Goal: Transaction & Acquisition: Download file/media

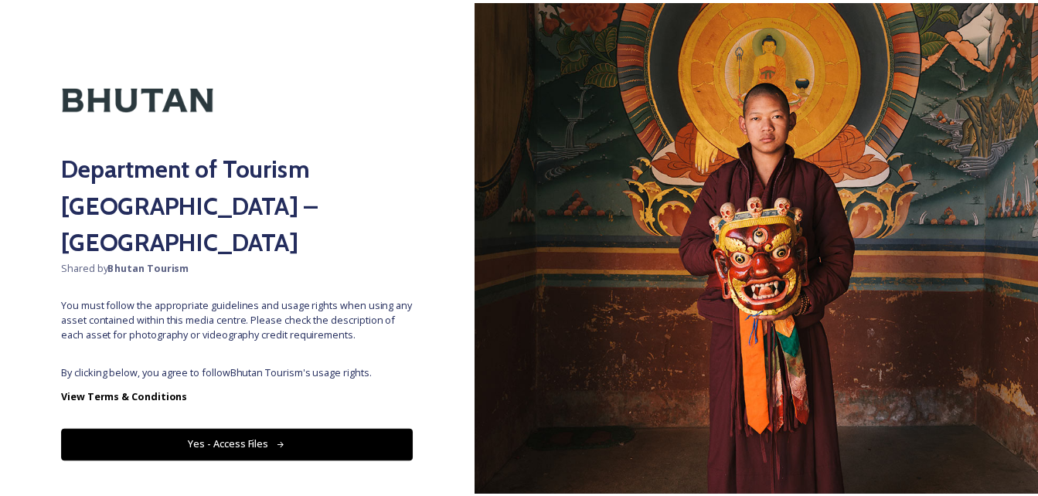
scroll to position [11, 0]
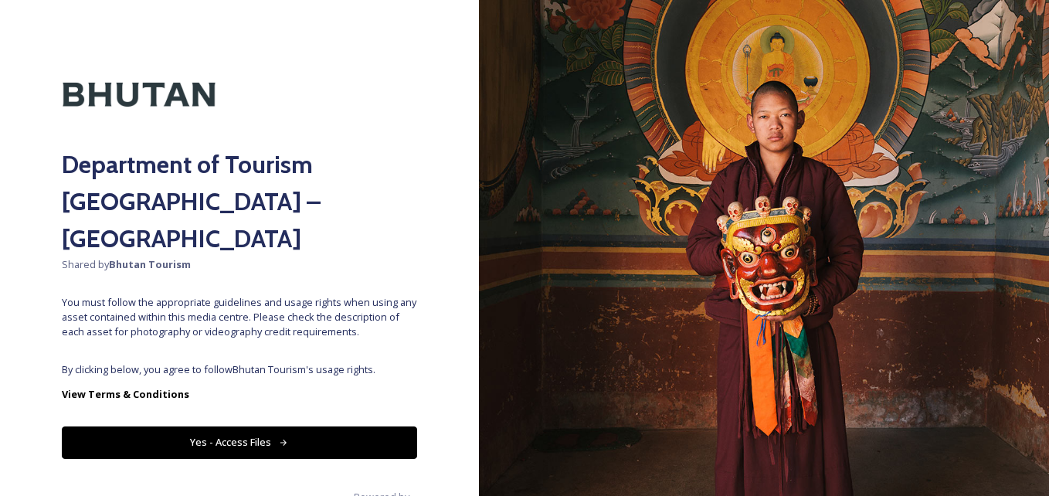
click at [209, 427] on button "Yes - Access Files" at bounding box center [239, 443] width 355 height 32
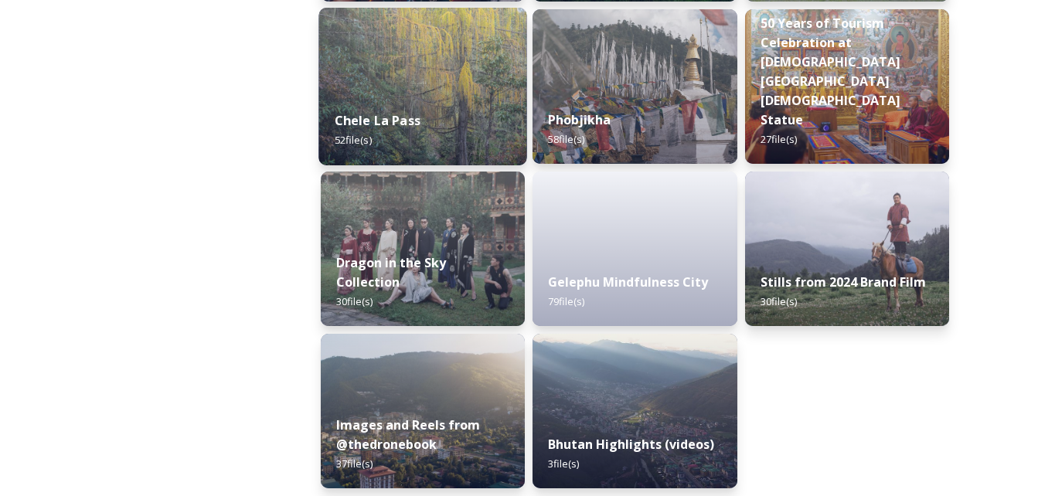
scroll to position [2680, 0]
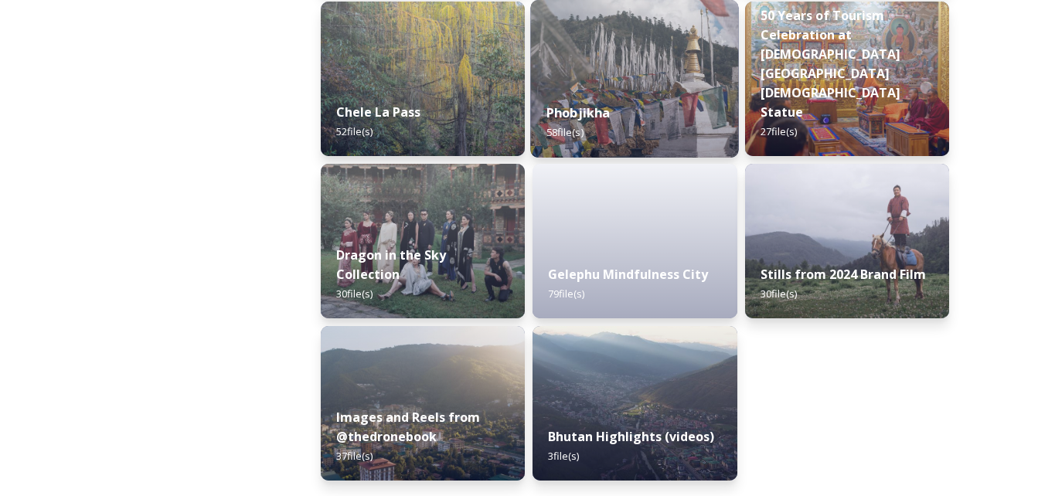
click at [607, 70] on img at bounding box center [635, 79] width 209 height 158
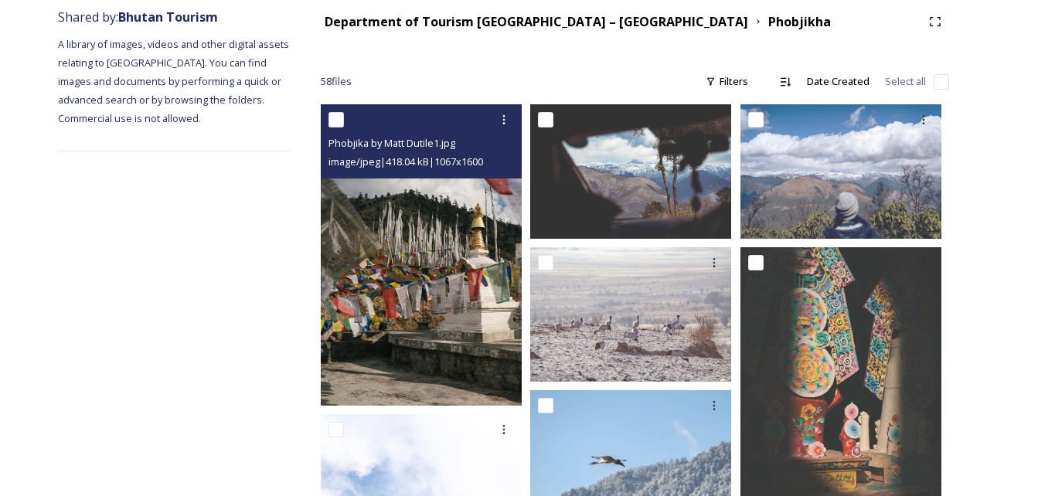
scroll to position [232, 0]
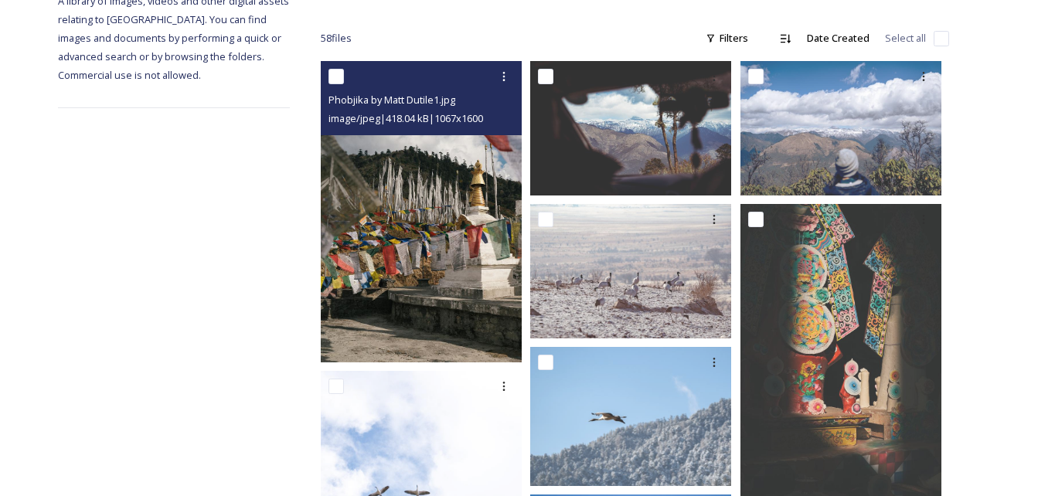
click at [333, 73] on input "checkbox" at bounding box center [335, 76] width 15 height 15
checkbox input "true"
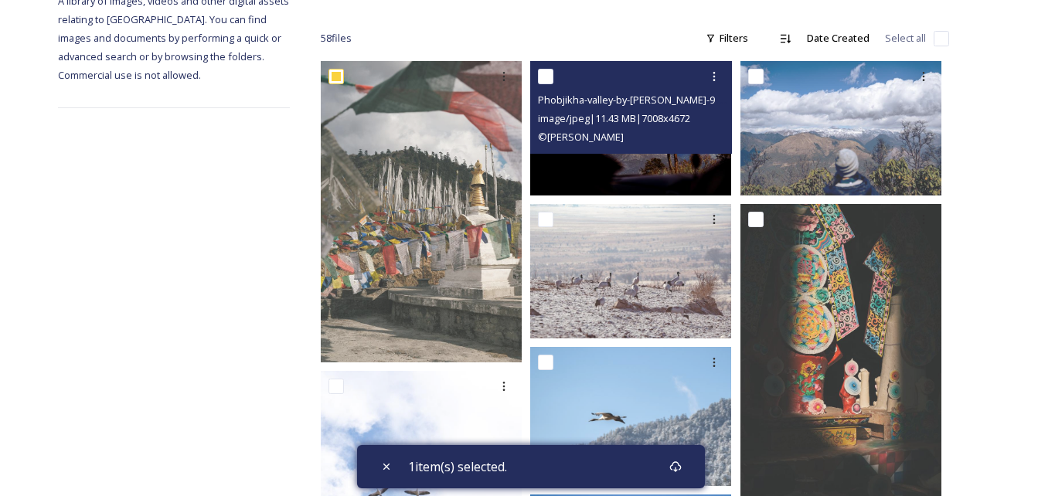
click at [546, 79] on input "checkbox" at bounding box center [545, 76] width 15 height 15
checkbox input "true"
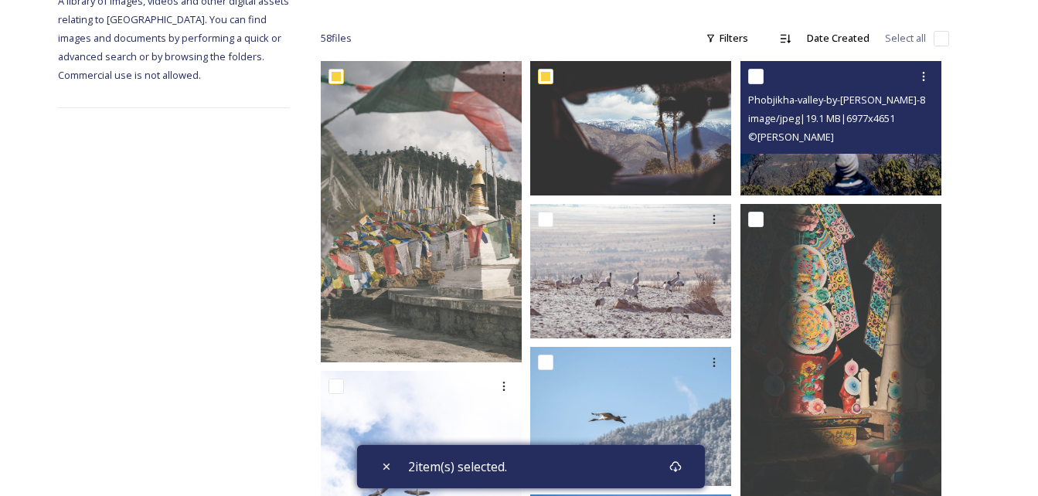
click at [751, 73] on input "checkbox" at bounding box center [755, 76] width 15 height 15
checkbox input "true"
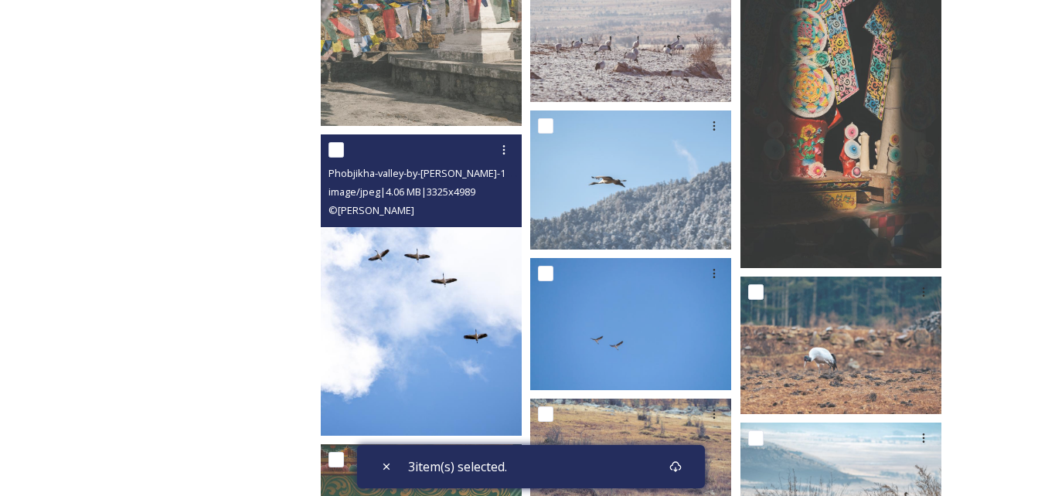
scroll to position [541, 0]
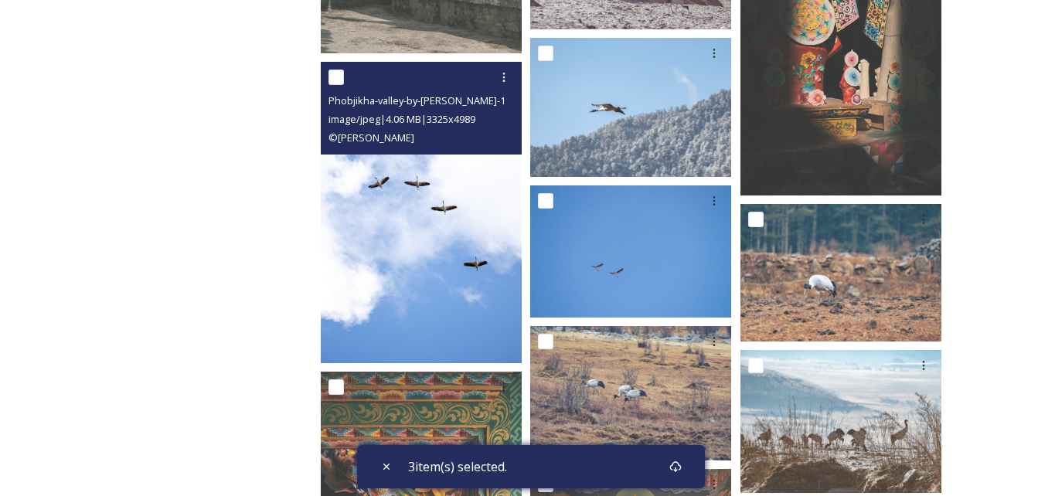
click at [338, 78] on input "checkbox" at bounding box center [335, 77] width 15 height 15
checkbox input "true"
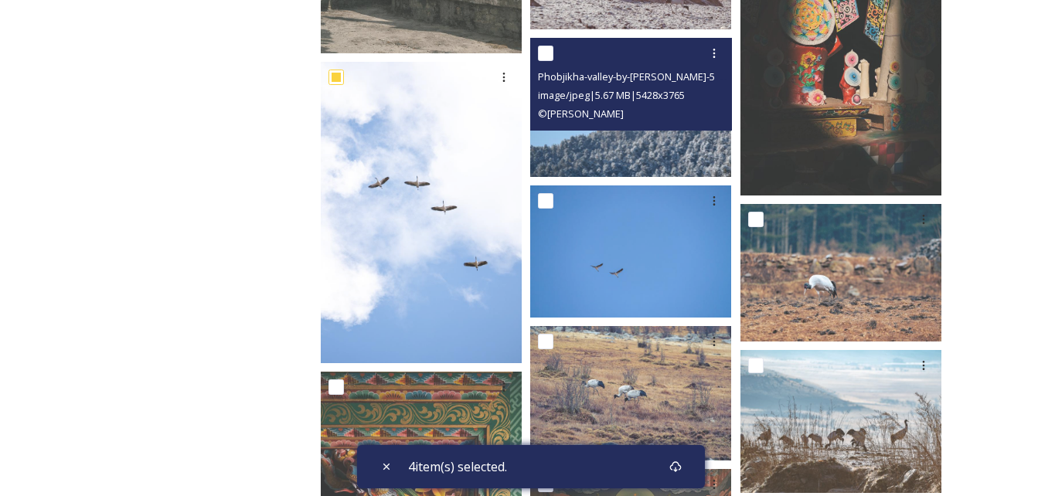
click at [542, 49] on input "checkbox" at bounding box center [545, 53] width 15 height 15
checkbox input "true"
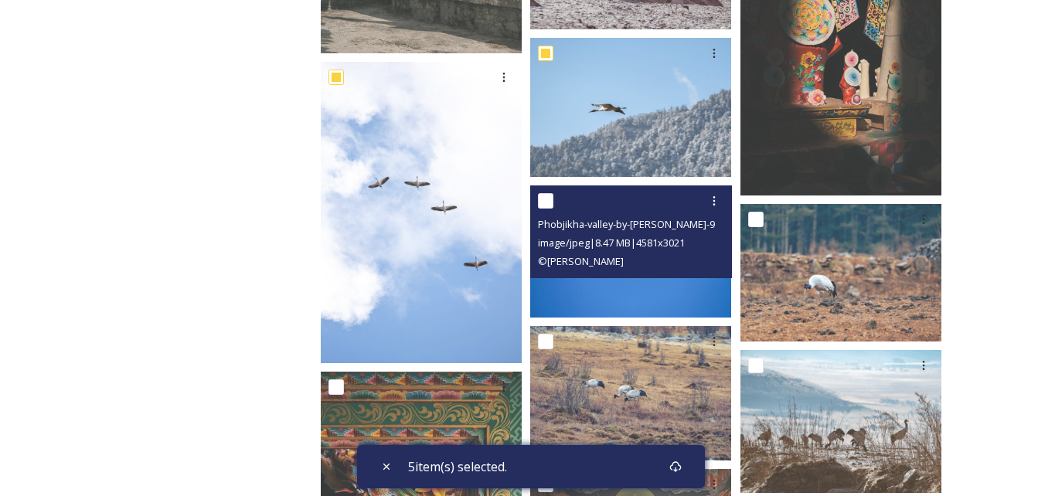
click at [548, 200] on input "checkbox" at bounding box center [545, 200] width 15 height 15
checkbox input "true"
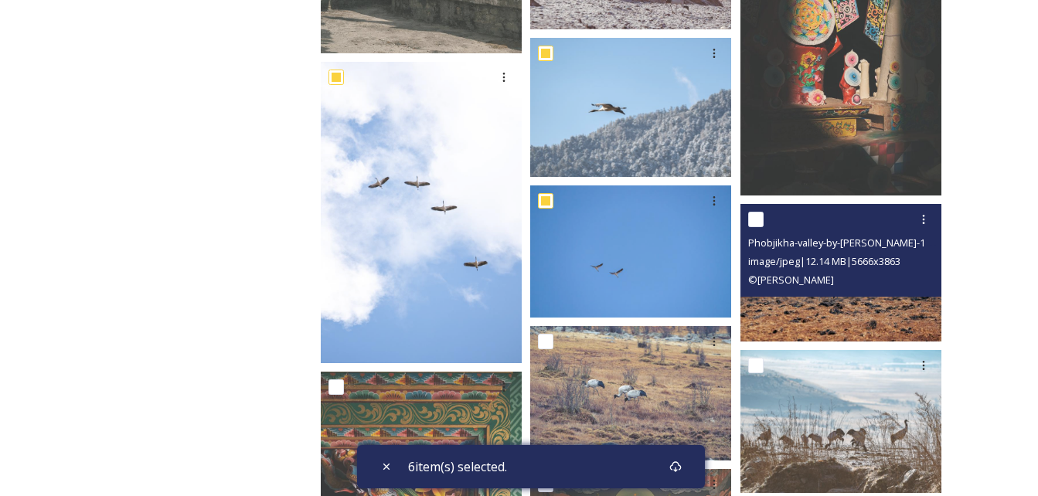
click at [761, 214] on input "checkbox" at bounding box center [755, 219] width 15 height 15
checkbox input "true"
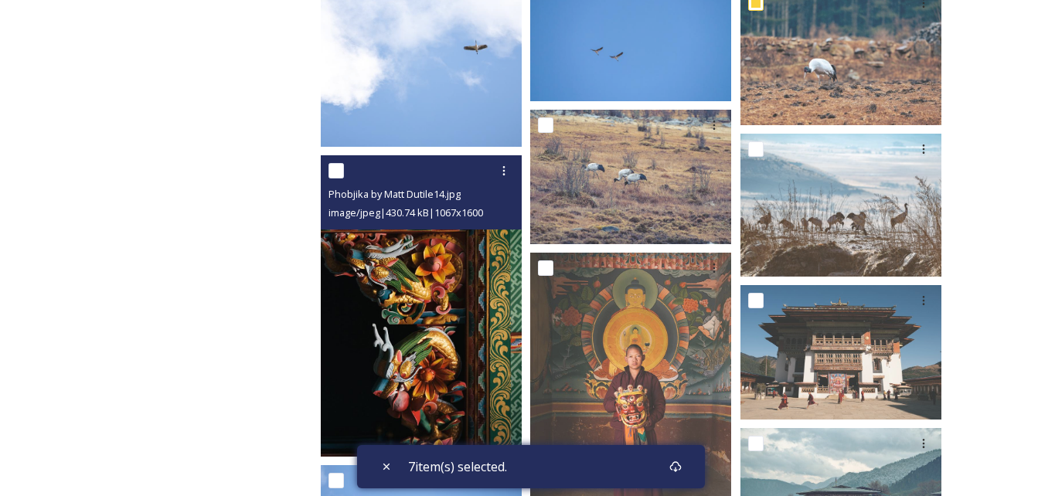
scroll to position [773, 0]
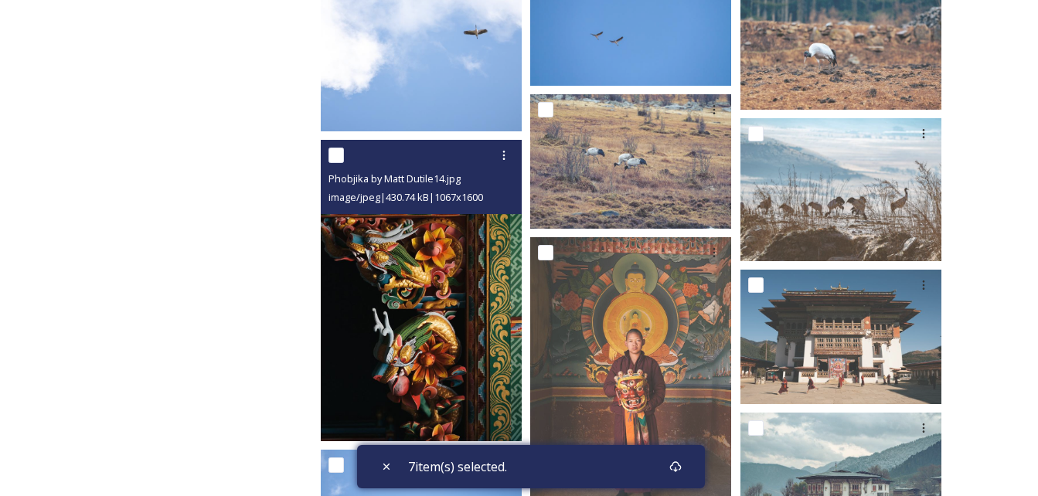
click at [335, 156] on input "checkbox" at bounding box center [335, 155] width 15 height 15
checkbox input "true"
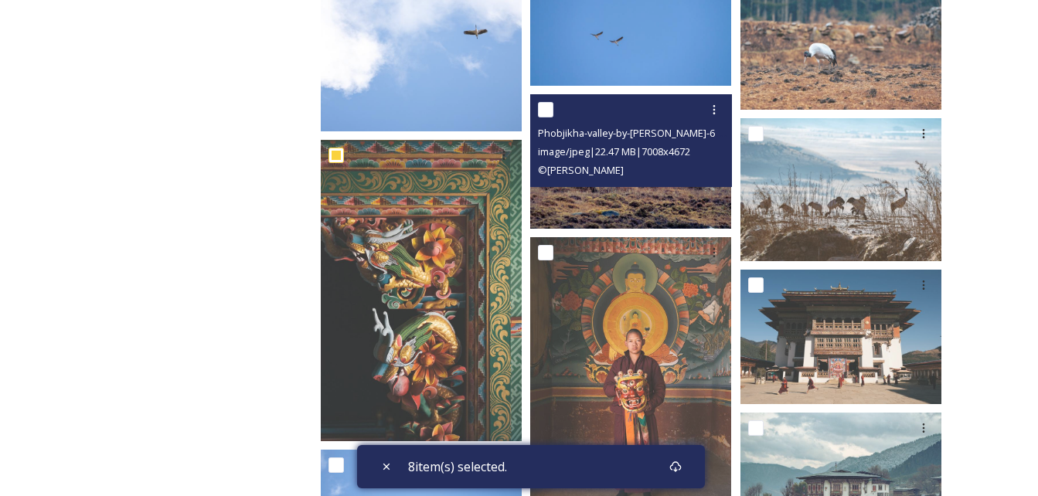
click at [551, 109] on input "checkbox" at bounding box center [545, 109] width 15 height 15
checkbox input "true"
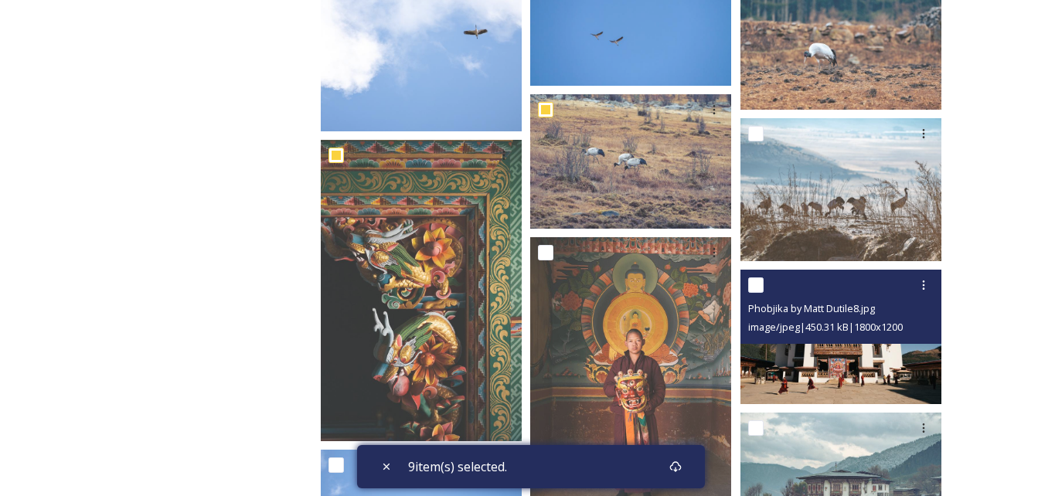
click at [760, 282] on input "checkbox" at bounding box center [755, 284] width 15 height 15
checkbox input "true"
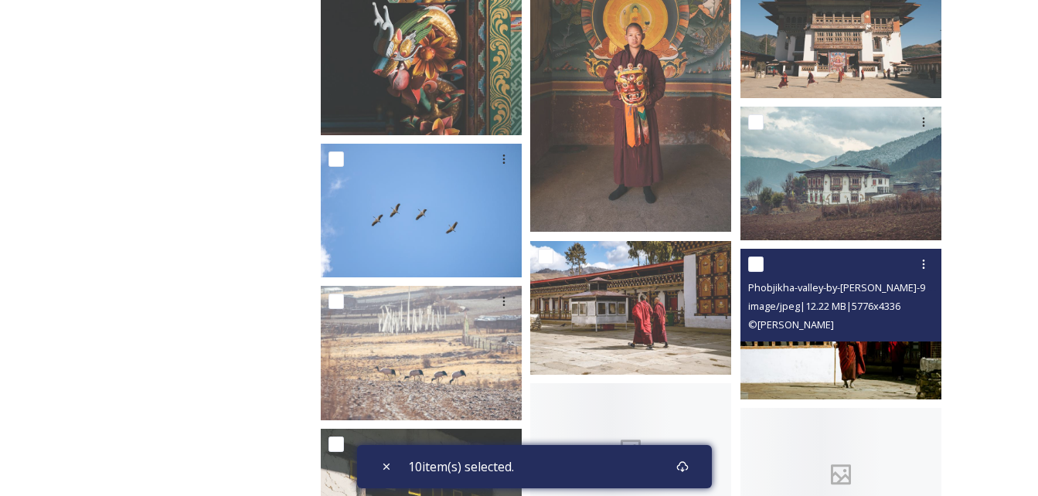
scroll to position [1082, 0]
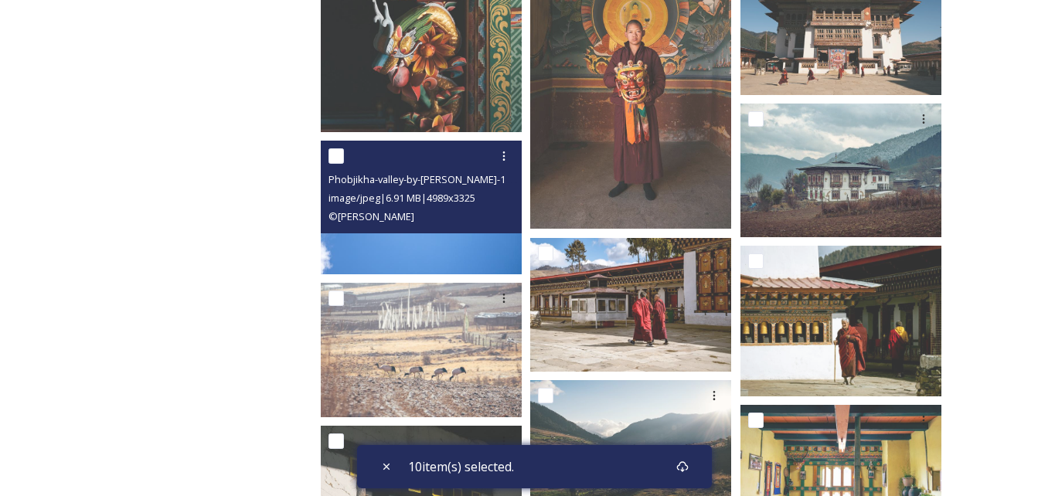
click at [332, 150] on input "checkbox" at bounding box center [335, 155] width 15 height 15
checkbox input "true"
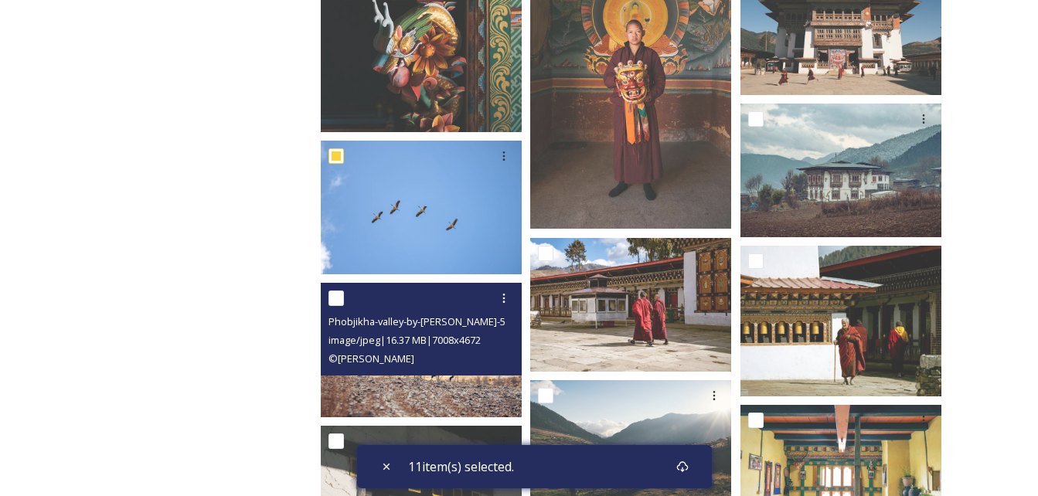
click at [347, 295] on div at bounding box center [422, 298] width 189 height 28
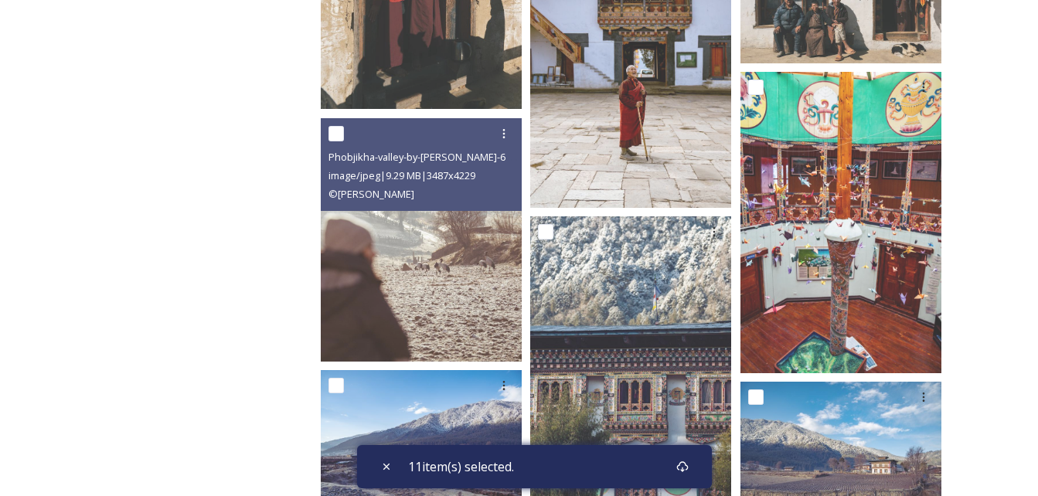
scroll to position [1700, 0]
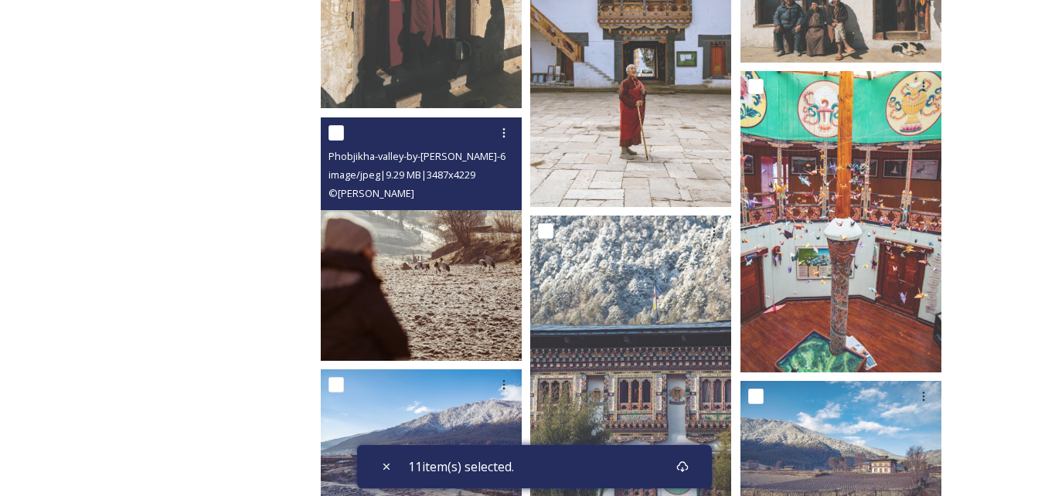
click at [339, 133] on input "checkbox" at bounding box center [335, 132] width 15 height 15
checkbox input "true"
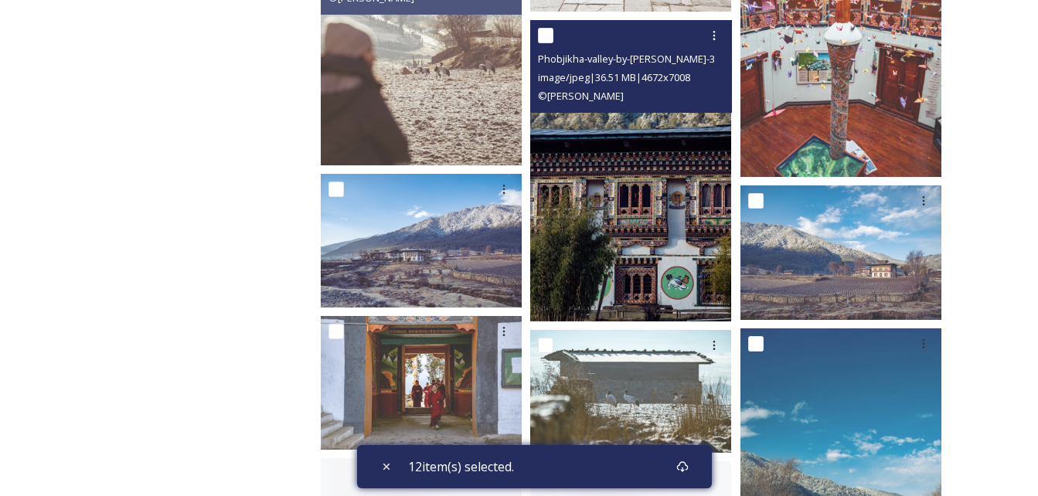
scroll to position [1932, 0]
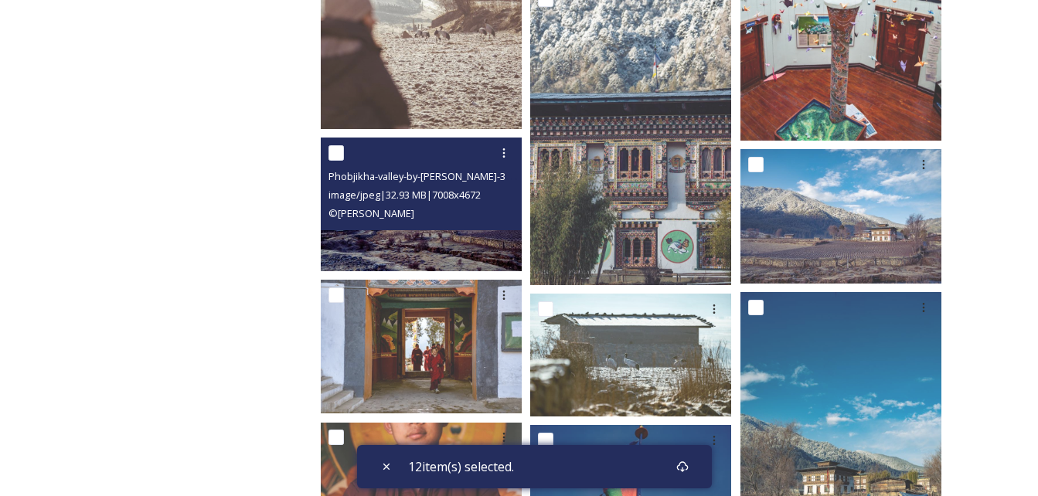
click at [340, 155] on input "checkbox" at bounding box center [335, 152] width 15 height 15
checkbox input "true"
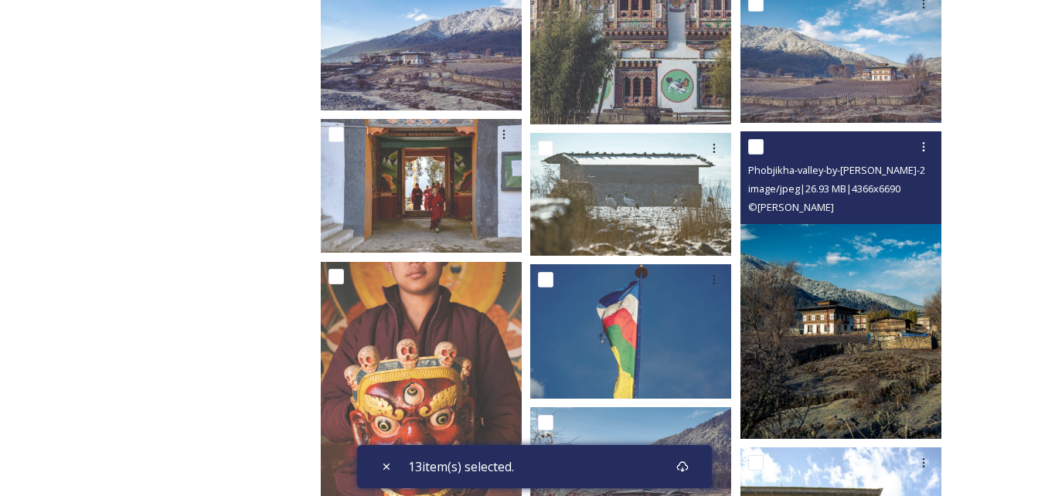
scroll to position [2086, 0]
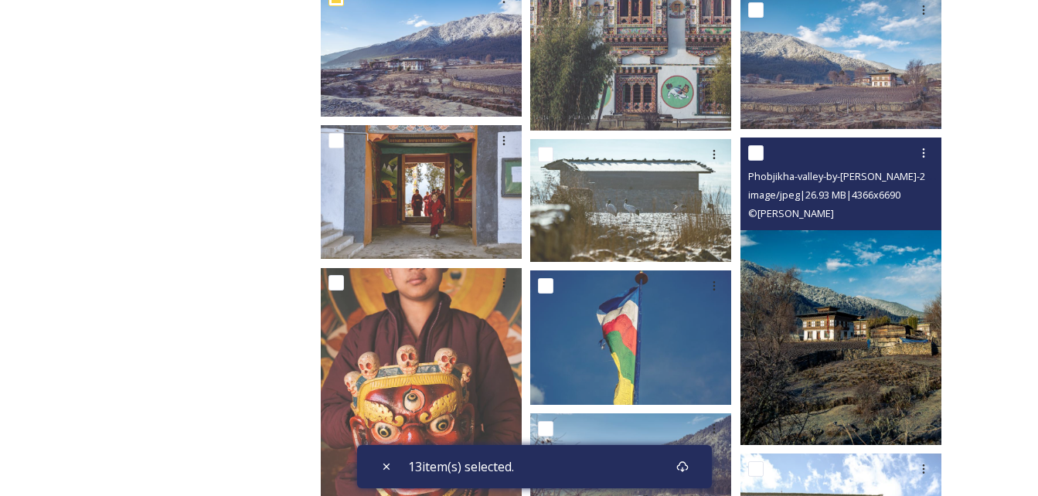
click at [762, 155] on input "checkbox" at bounding box center [755, 152] width 15 height 15
checkbox input "true"
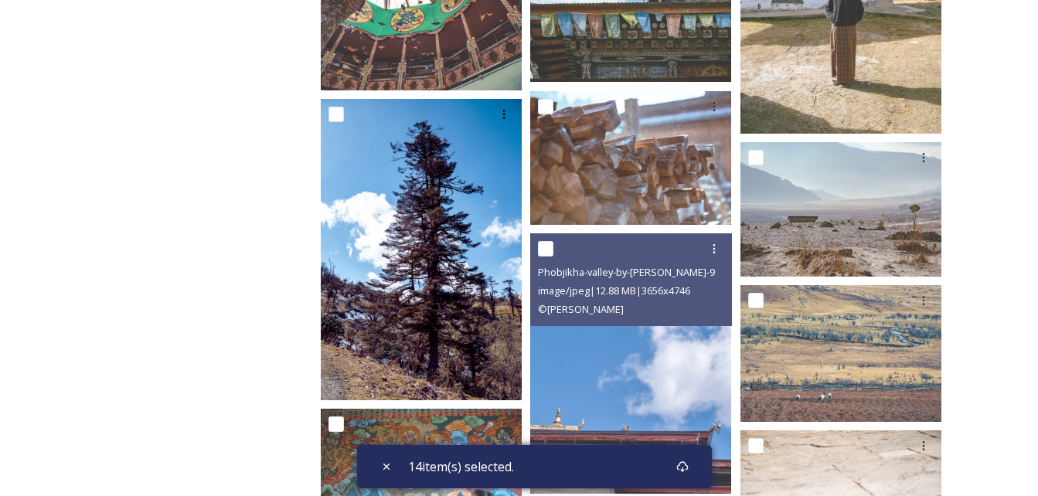
scroll to position [2705, 0]
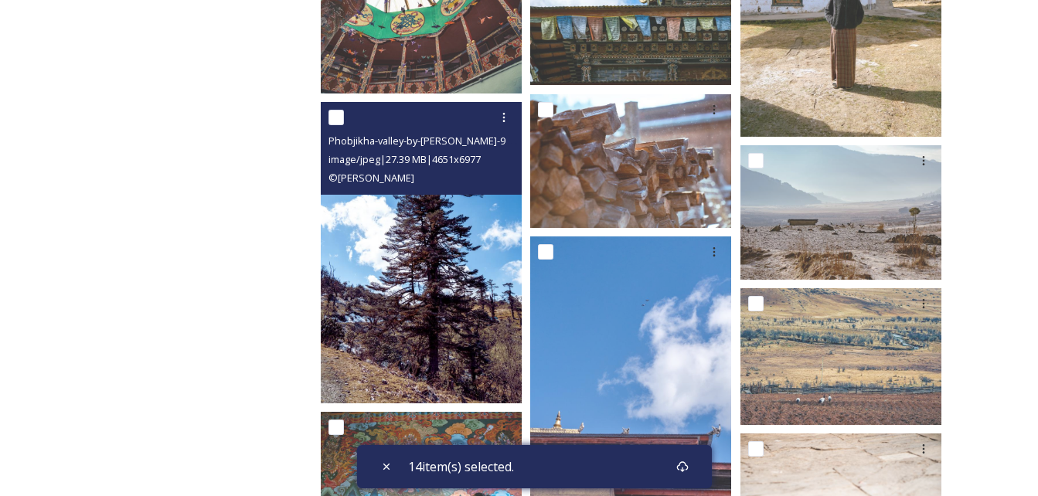
click at [334, 108] on div at bounding box center [422, 118] width 189 height 28
click at [333, 111] on input "checkbox" at bounding box center [335, 117] width 15 height 15
checkbox input "true"
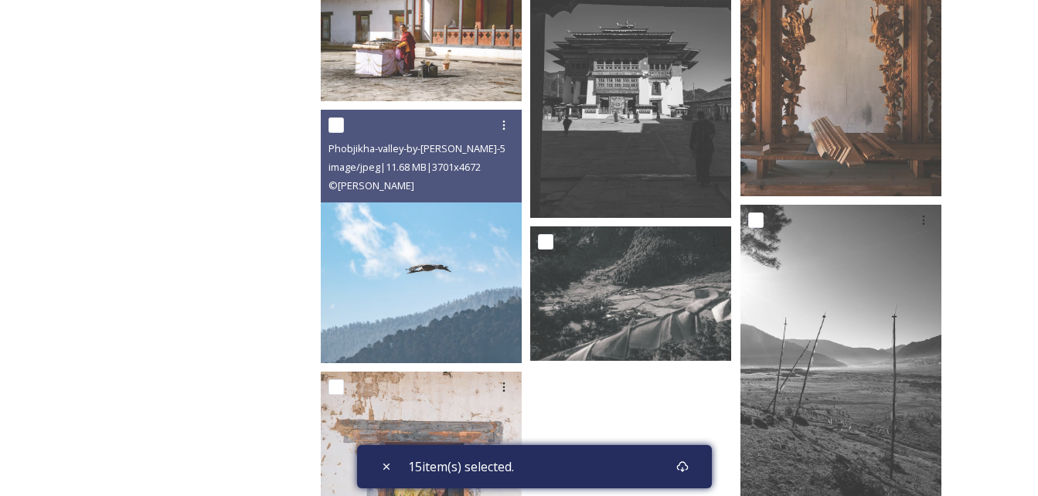
scroll to position [3555, 0]
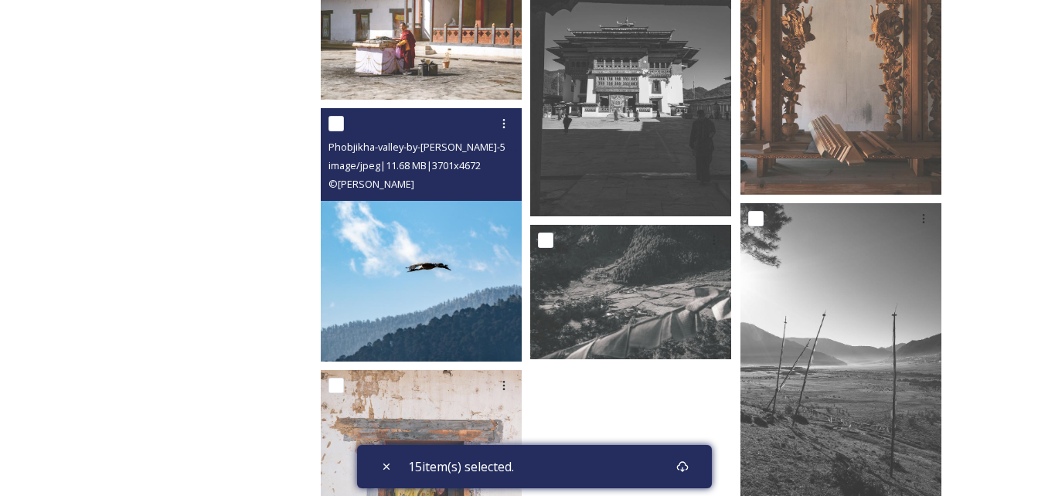
click at [331, 118] on input "checkbox" at bounding box center [335, 123] width 15 height 15
checkbox input "true"
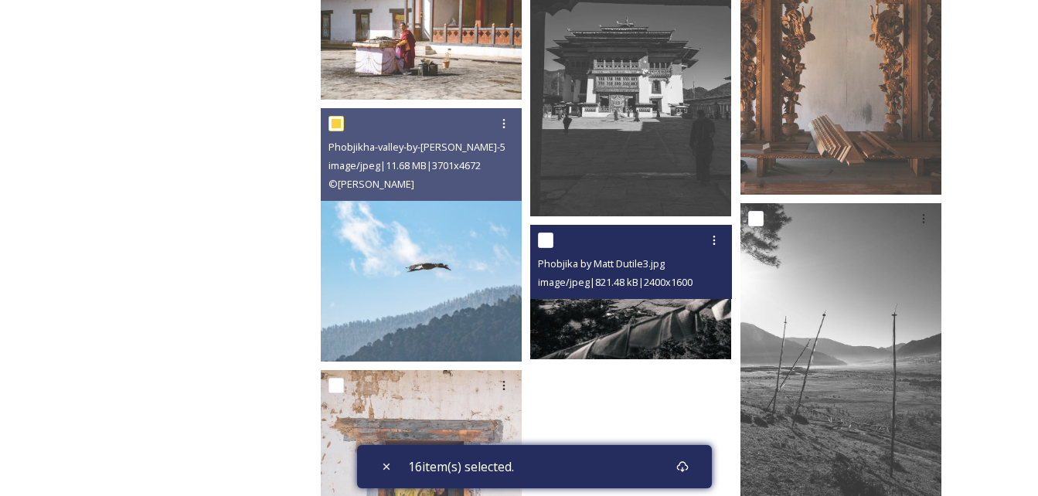
click at [551, 231] on div at bounding box center [632, 240] width 189 height 28
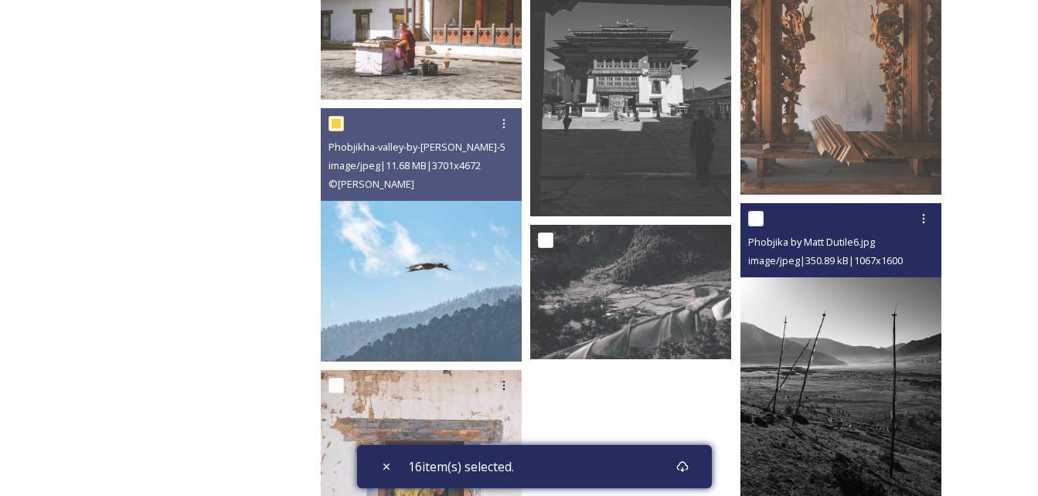
click at [770, 206] on div at bounding box center [842, 219] width 189 height 28
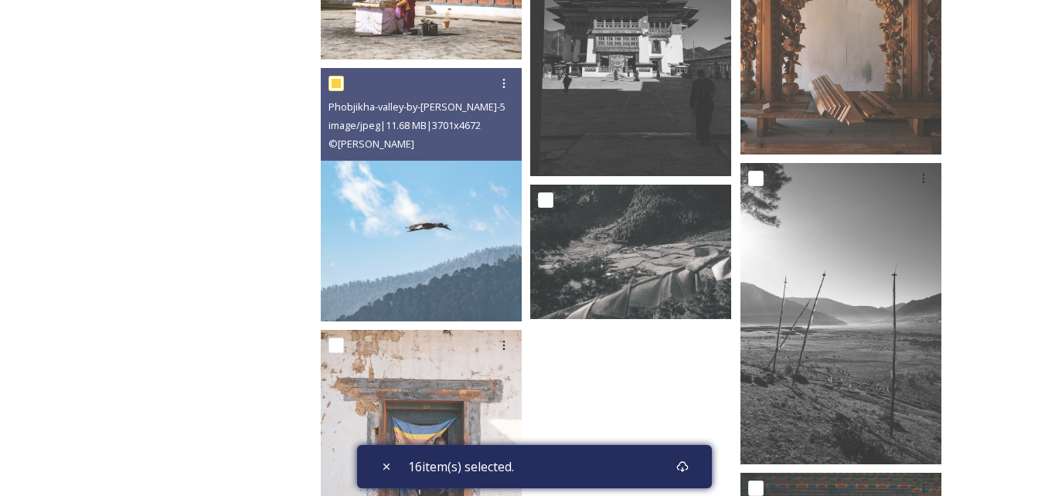
scroll to position [3521, 0]
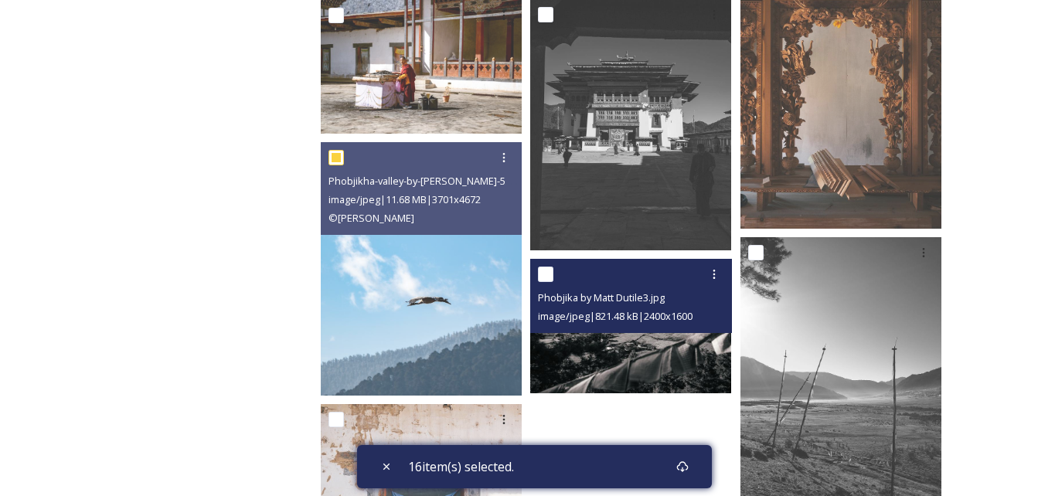
click at [548, 272] on input "checkbox" at bounding box center [545, 274] width 15 height 15
checkbox input "true"
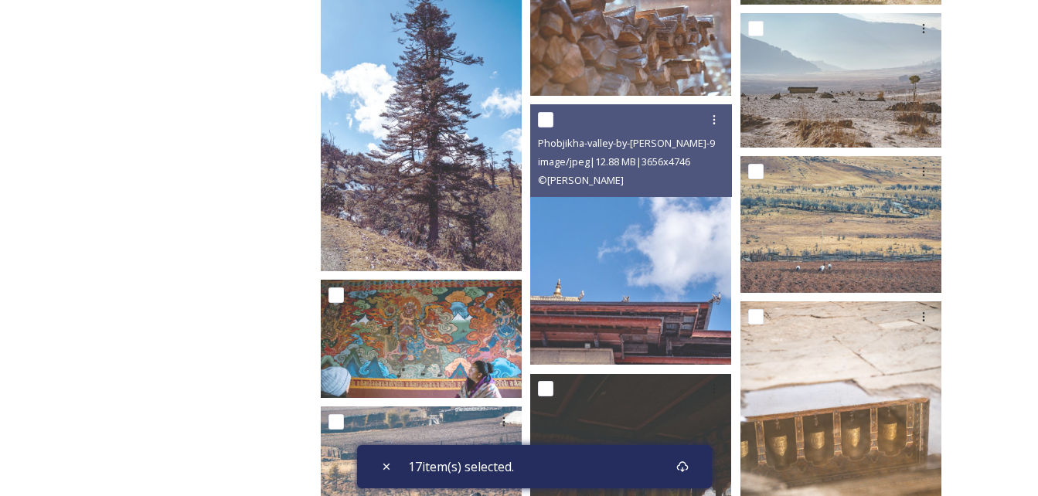
scroll to position [2748, 0]
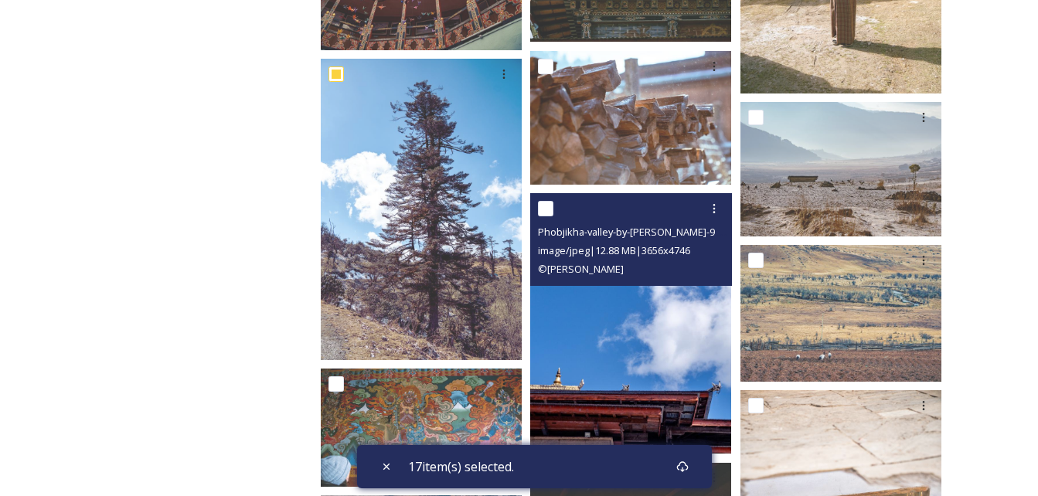
click at [553, 206] on input "checkbox" at bounding box center [545, 208] width 15 height 15
checkbox input "true"
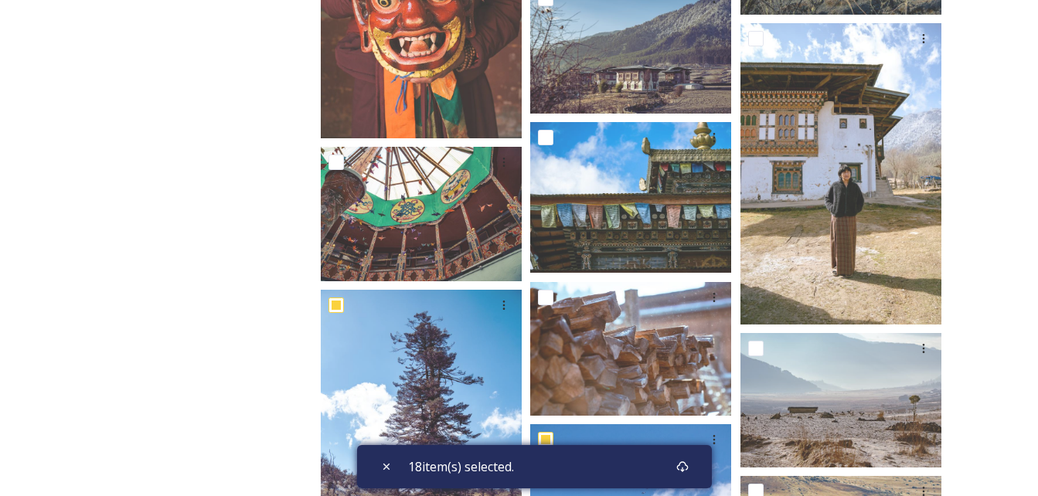
scroll to position [2516, 0]
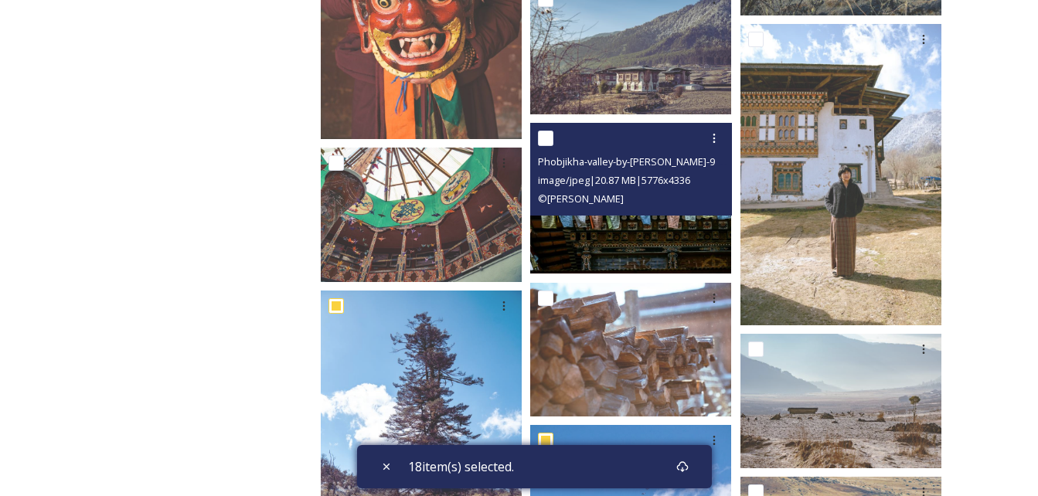
click at [539, 136] on input "checkbox" at bounding box center [545, 138] width 15 height 15
checkbox input "true"
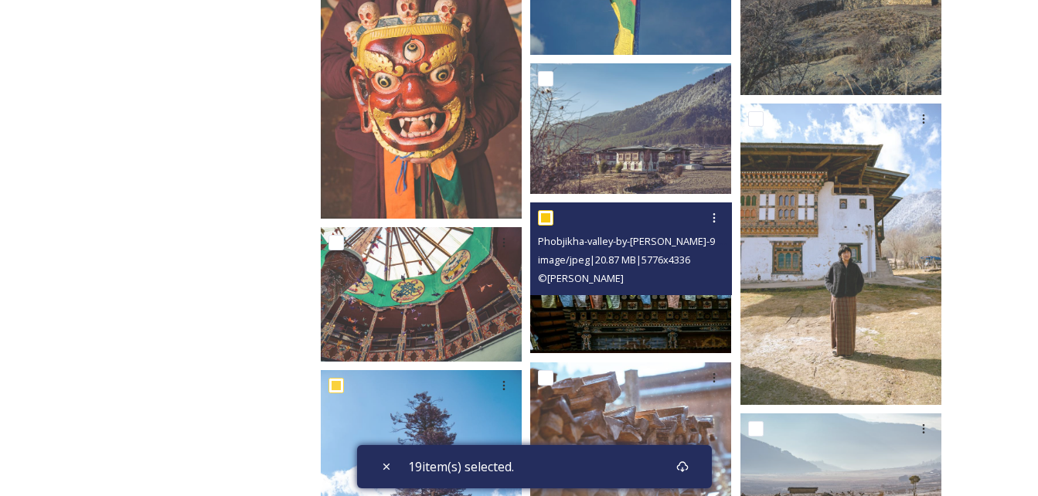
scroll to position [2284, 0]
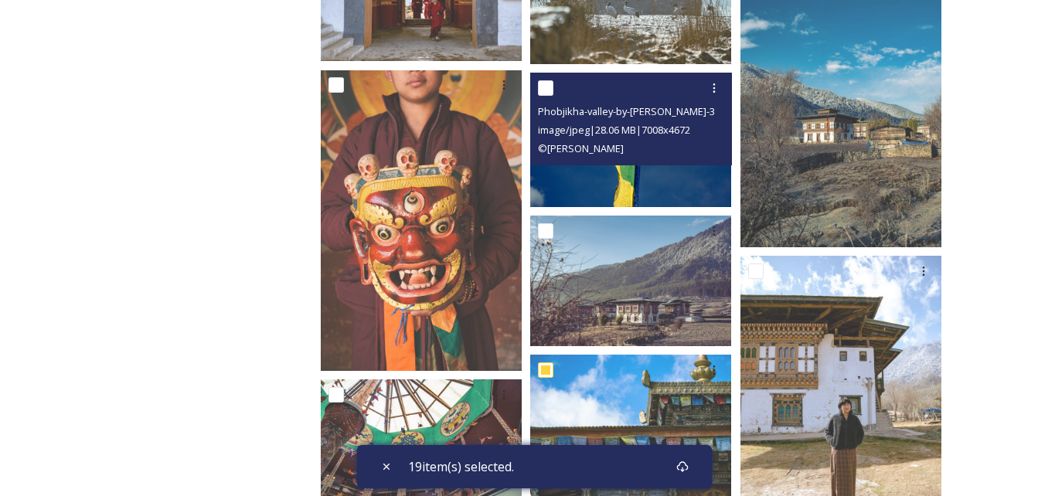
click at [539, 83] on input "checkbox" at bounding box center [545, 87] width 15 height 15
checkbox input "true"
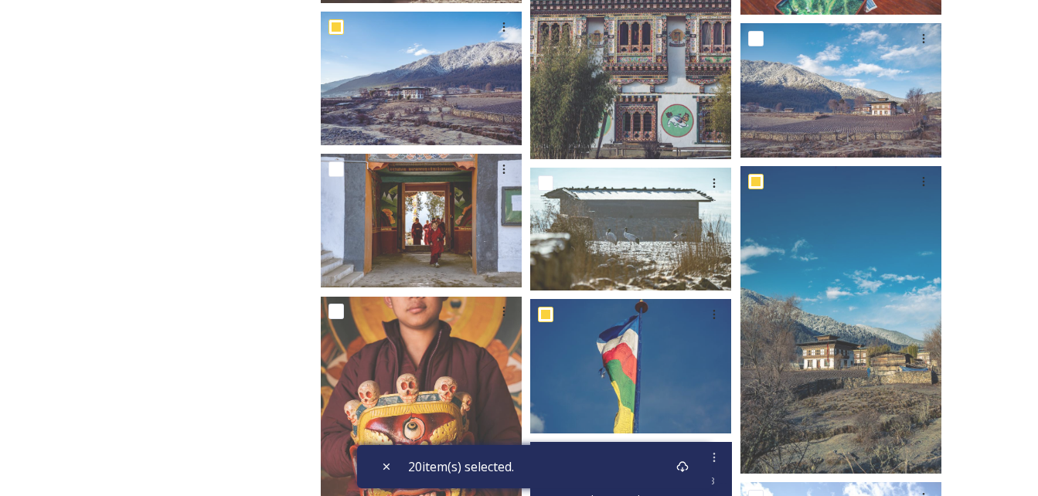
scroll to position [2052, 0]
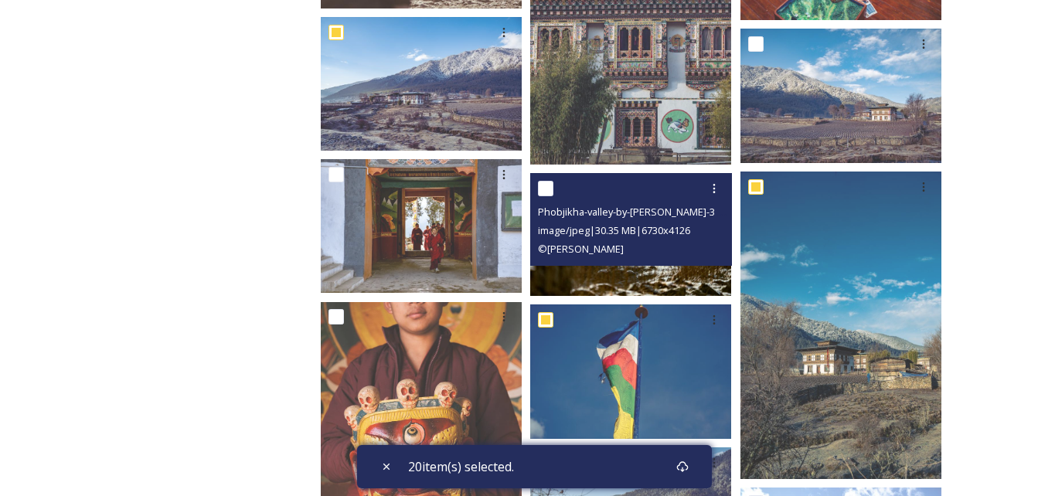
click at [556, 178] on div at bounding box center [632, 189] width 189 height 28
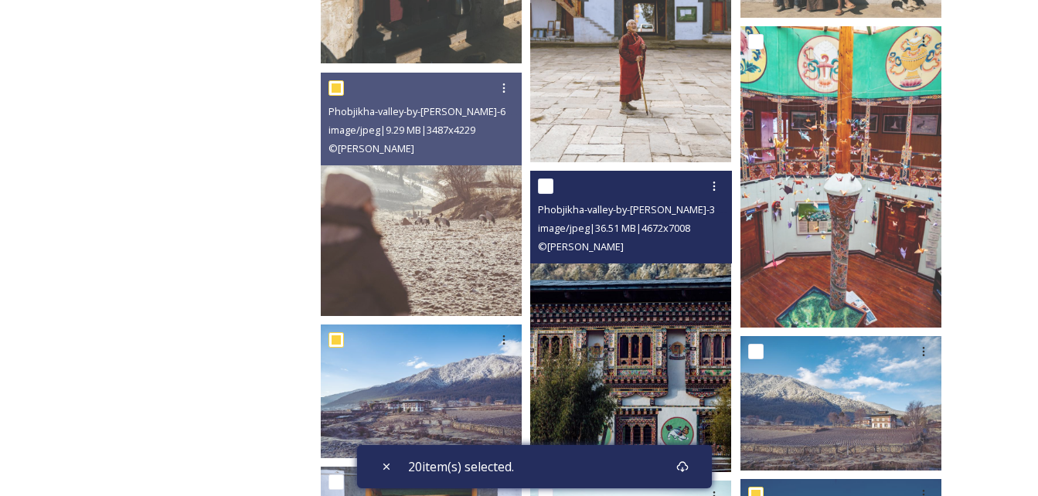
scroll to position [1743, 0]
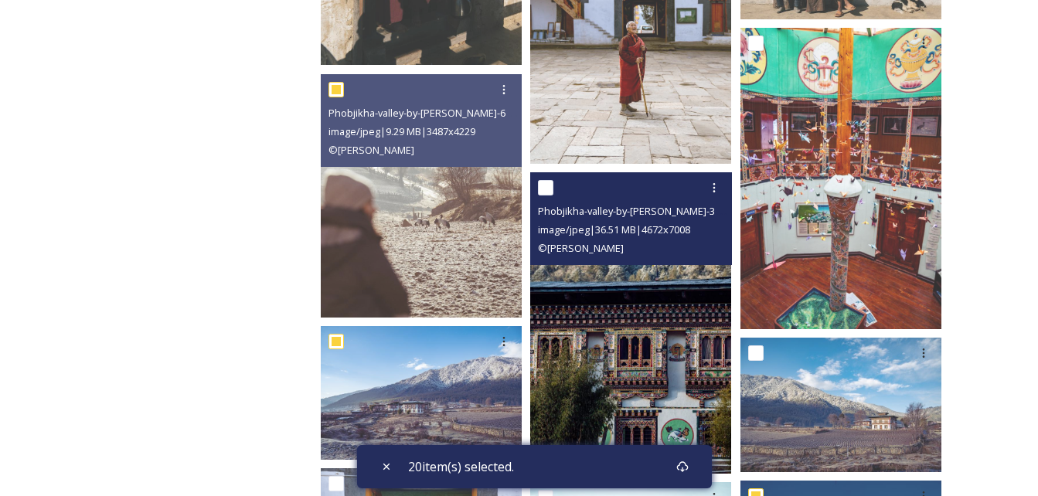
click at [548, 182] on input "checkbox" at bounding box center [545, 187] width 15 height 15
checkbox input "true"
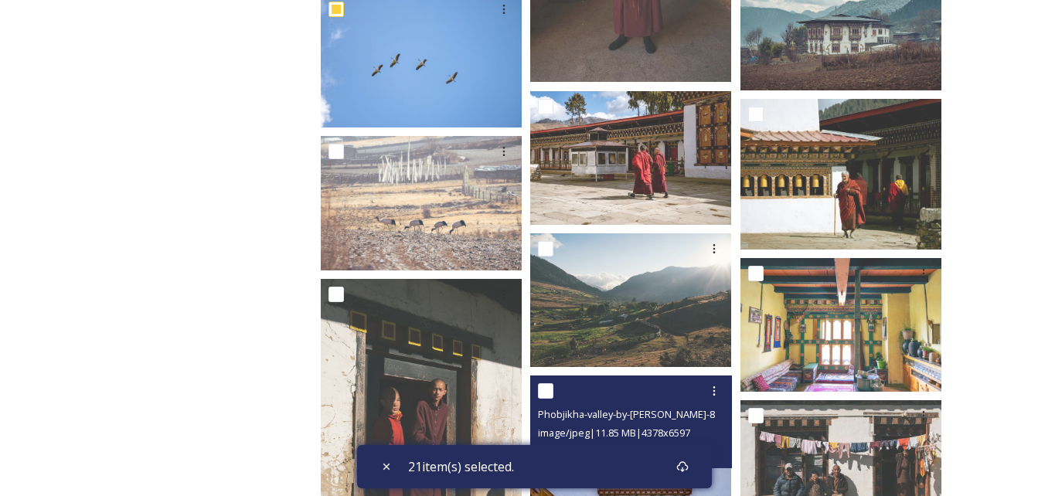
scroll to position [1202, 0]
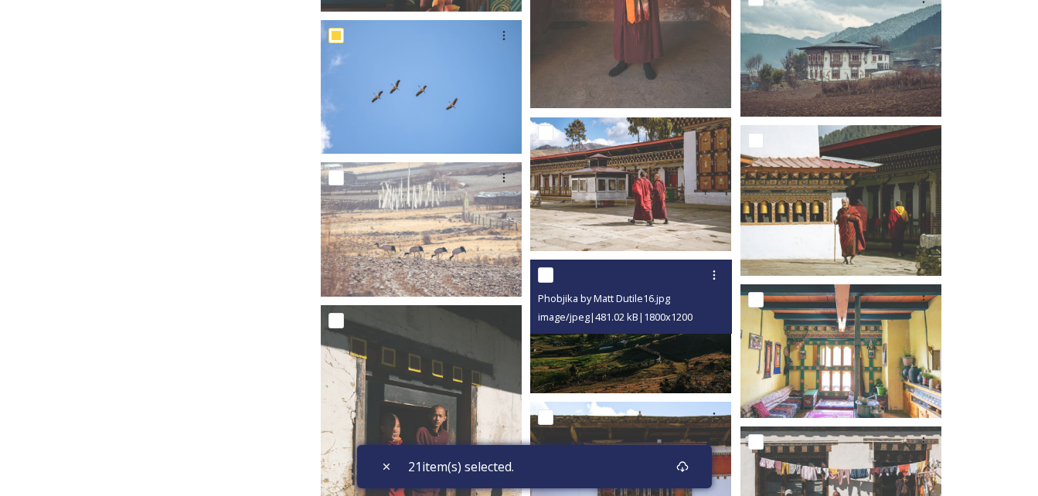
click at [549, 271] on input "checkbox" at bounding box center [545, 274] width 15 height 15
checkbox input "true"
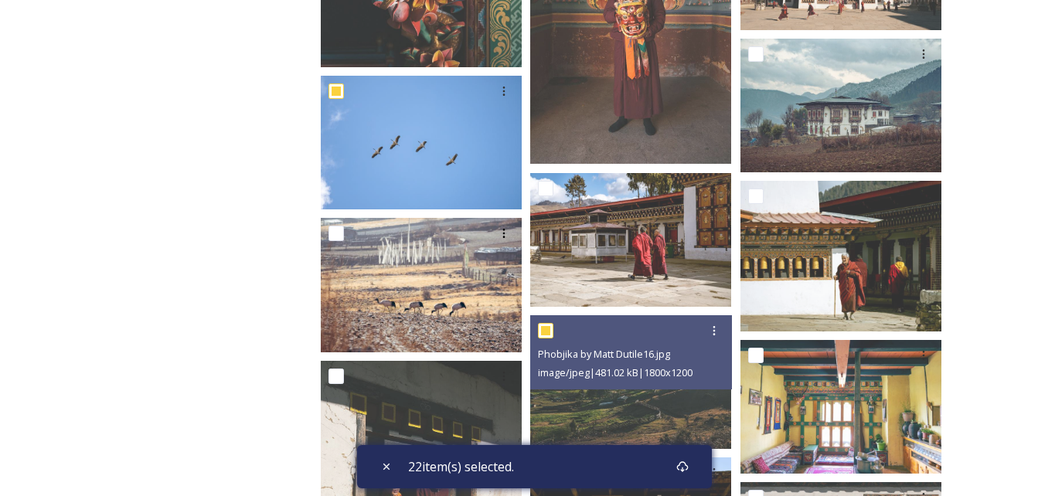
scroll to position [1125, 0]
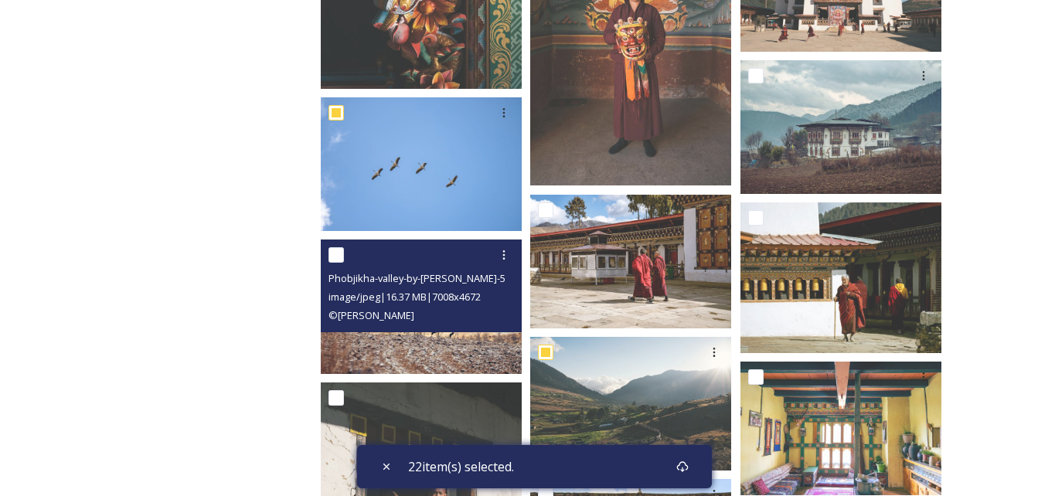
click at [326, 246] on div "Phobjikha-valley-by-[PERSON_NAME]-56.jpg image/jpeg | 16.37 MB | 7008 x 4672 © …" at bounding box center [421, 286] width 201 height 93
click at [340, 253] on input "checkbox" at bounding box center [335, 254] width 15 height 15
checkbox input "true"
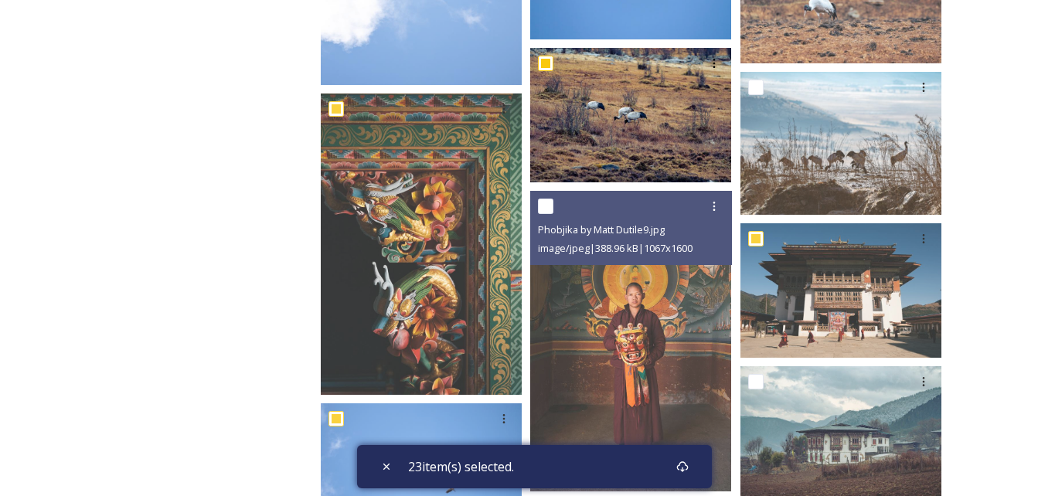
scroll to position [739, 0]
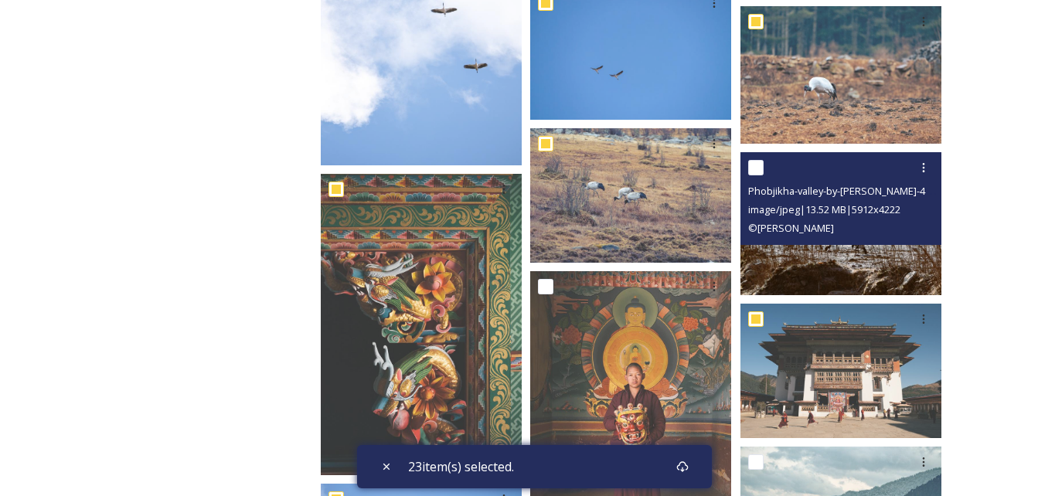
click at [757, 164] on input "checkbox" at bounding box center [755, 167] width 15 height 15
checkbox input "true"
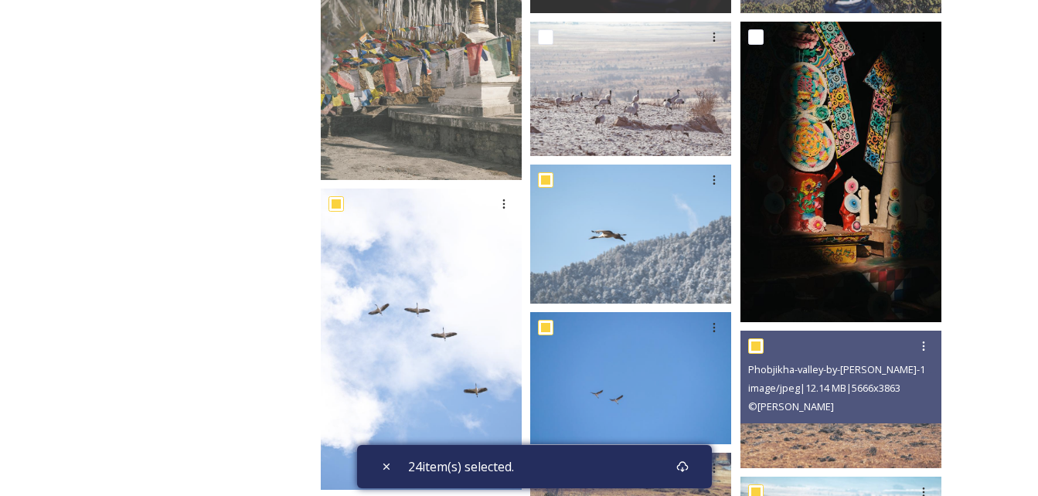
scroll to position [275, 0]
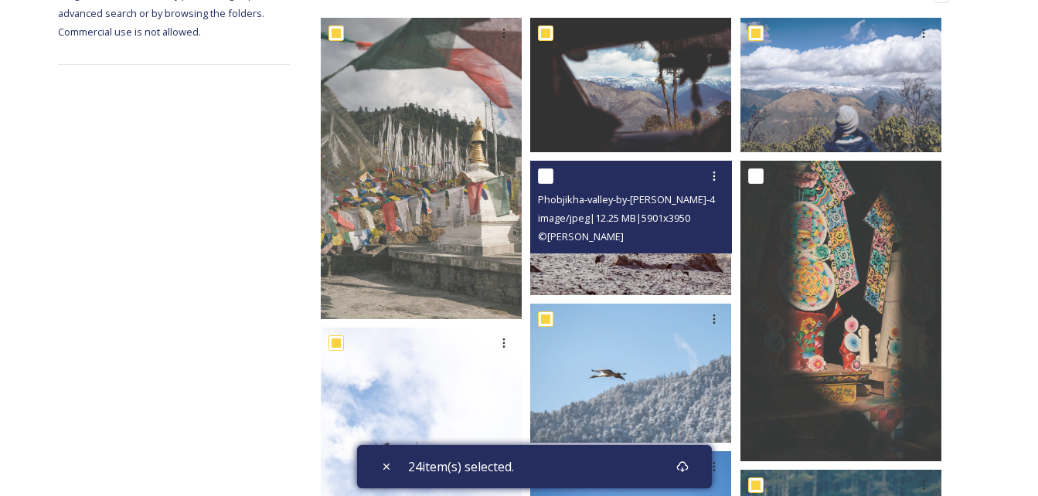
click at [543, 175] on input "checkbox" at bounding box center [545, 175] width 15 height 15
checkbox input "true"
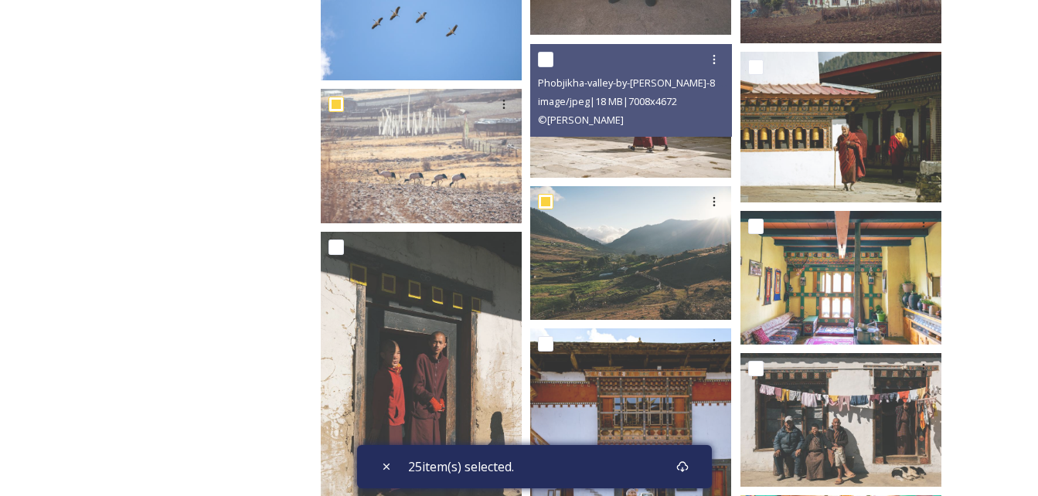
scroll to position [1280, 0]
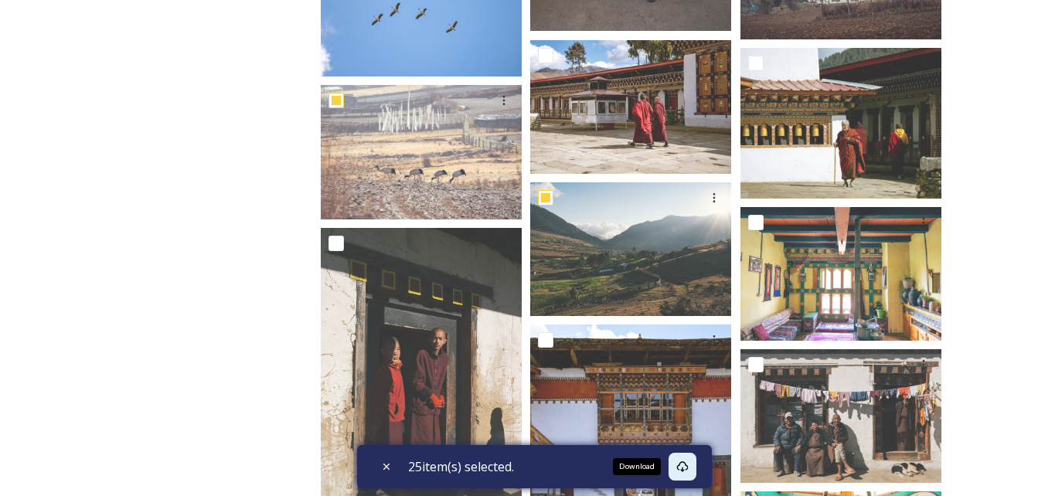
click at [687, 463] on icon at bounding box center [682, 467] width 12 height 12
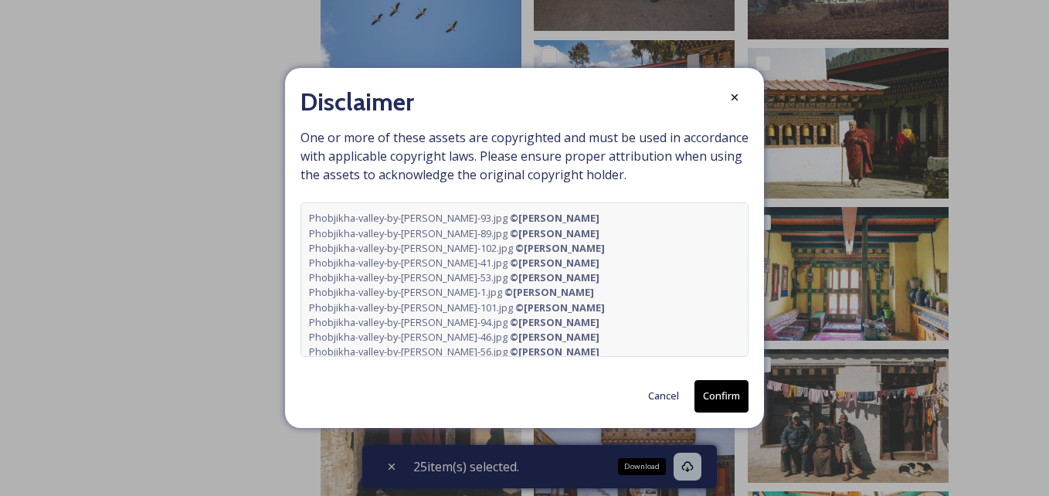
click at [731, 396] on button "Confirm" at bounding box center [722, 396] width 54 height 32
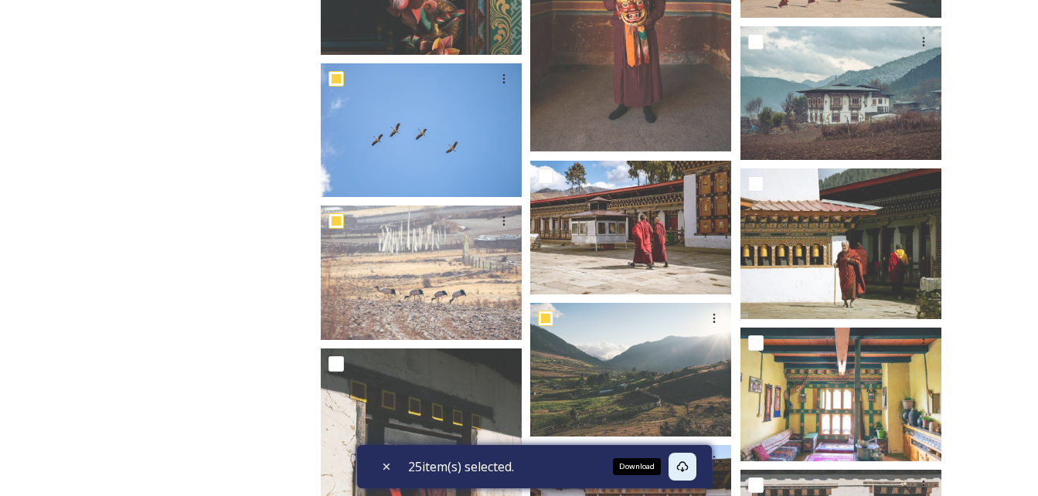
scroll to position [1182, 0]
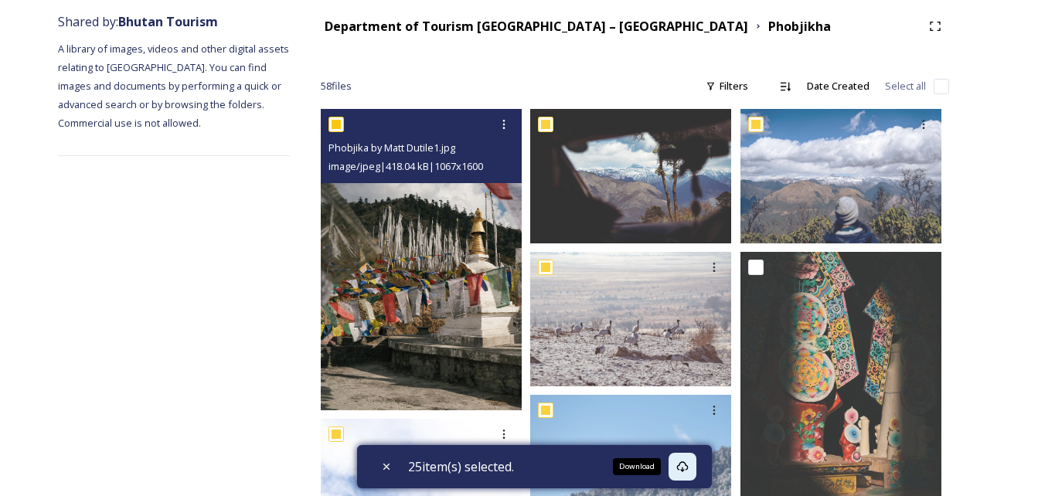
scroll to position [232, 0]
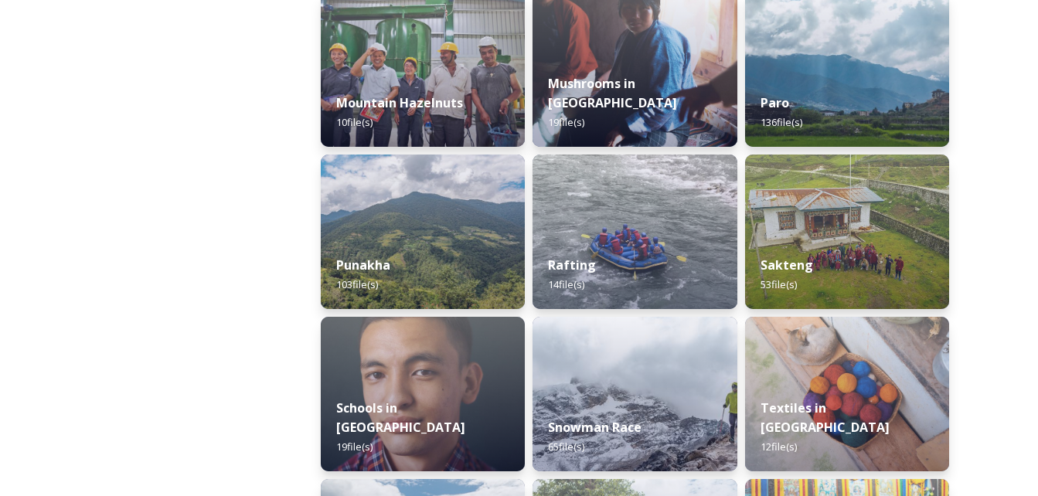
scroll to position [1545, 0]
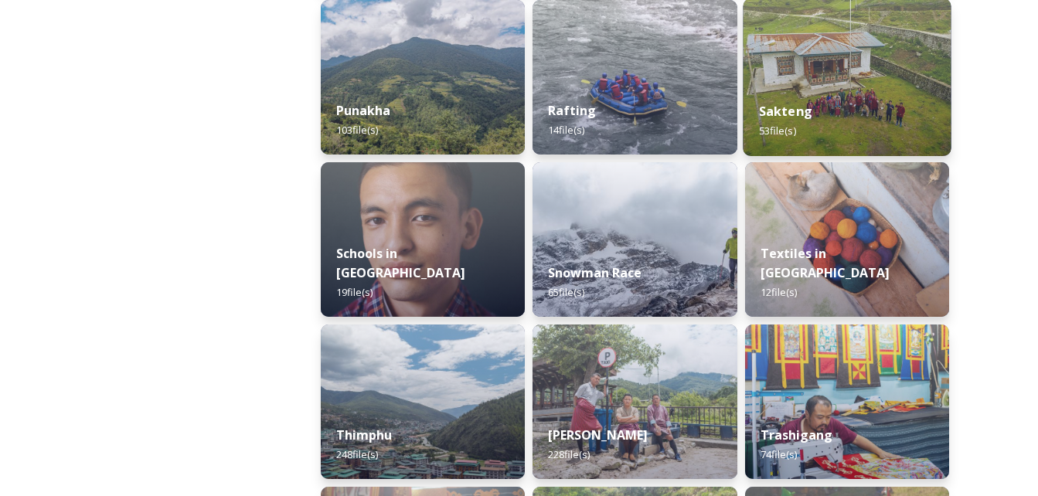
click at [830, 78] on img at bounding box center [847, 77] width 209 height 158
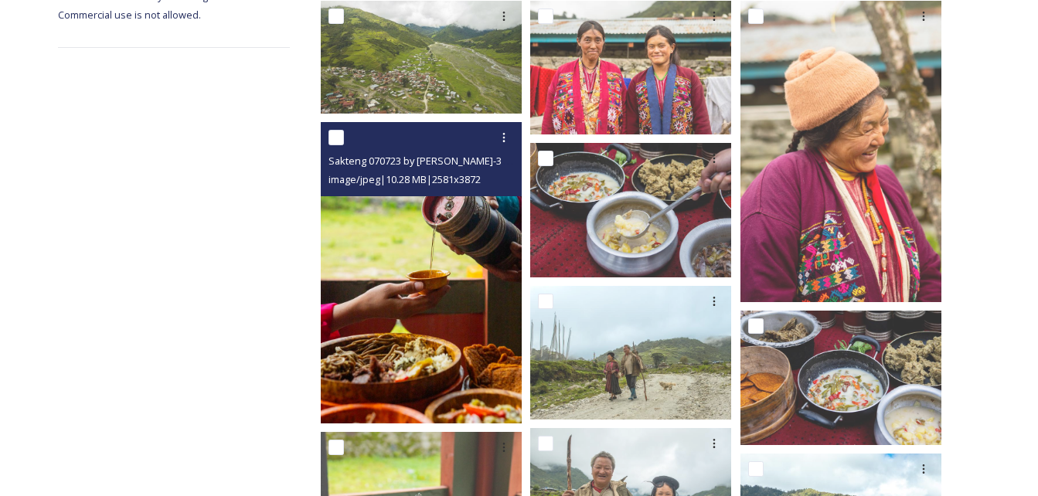
scroll to position [309, 0]
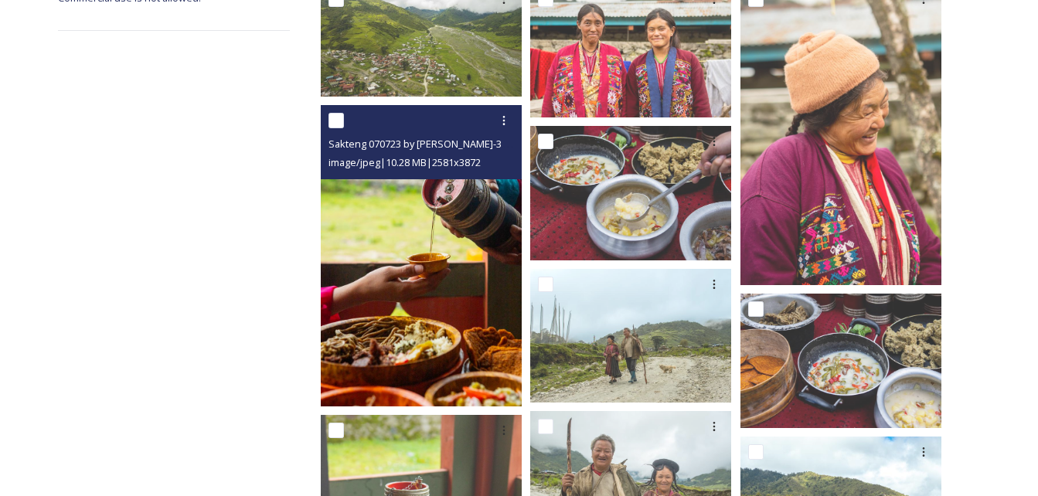
click at [330, 120] on input "checkbox" at bounding box center [335, 120] width 15 height 15
checkbox input "true"
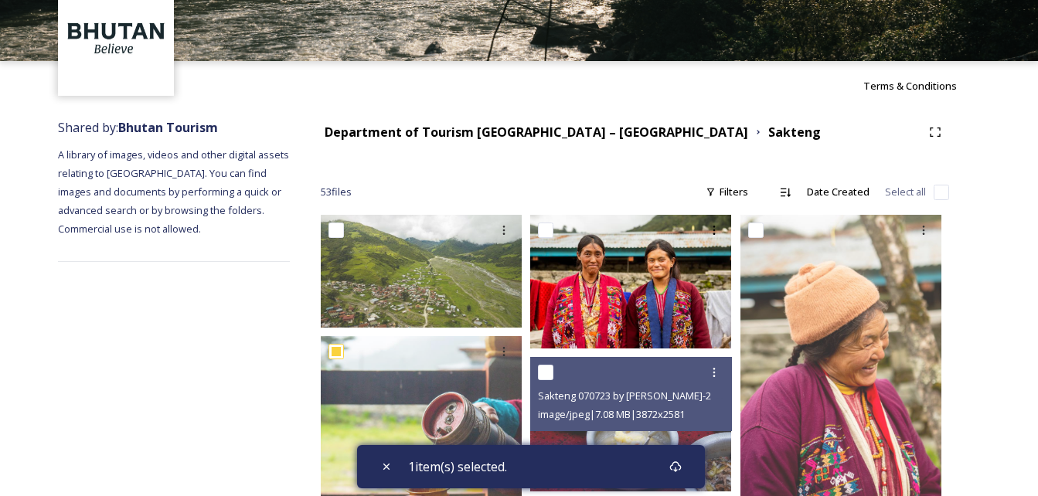
scroll to position [77, 0]
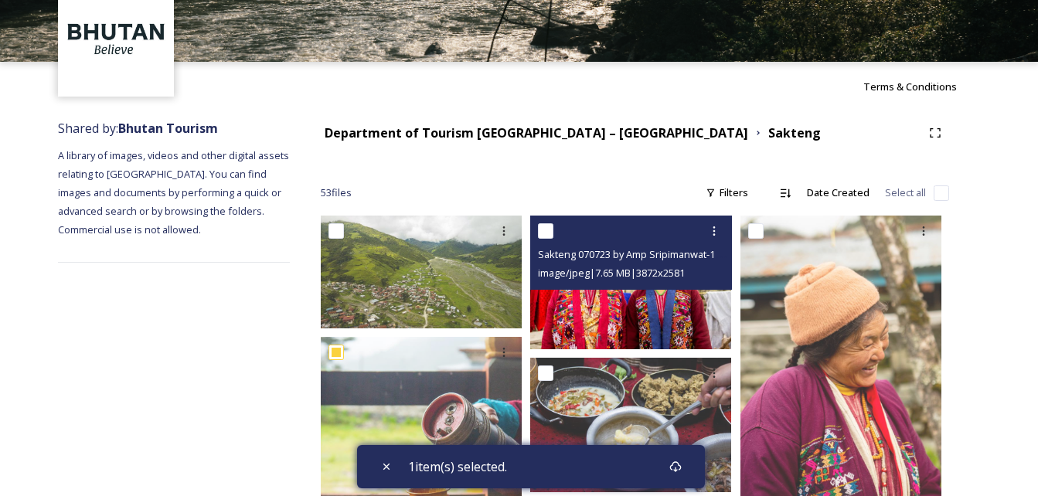
click at [547, 229] on input "checkbox" at bounding box center [545, 230] width 15 height 15
checkbox input "true"
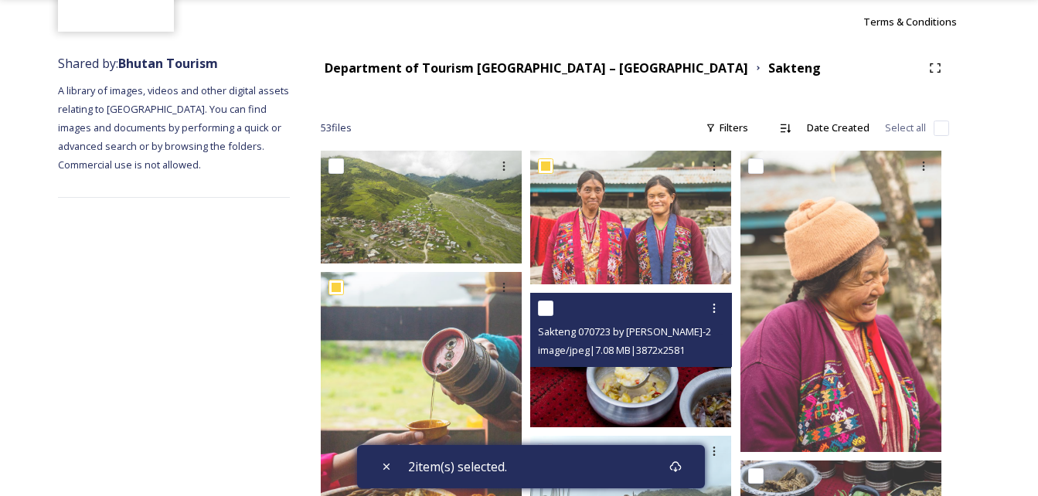
scroll to position [232, 0]
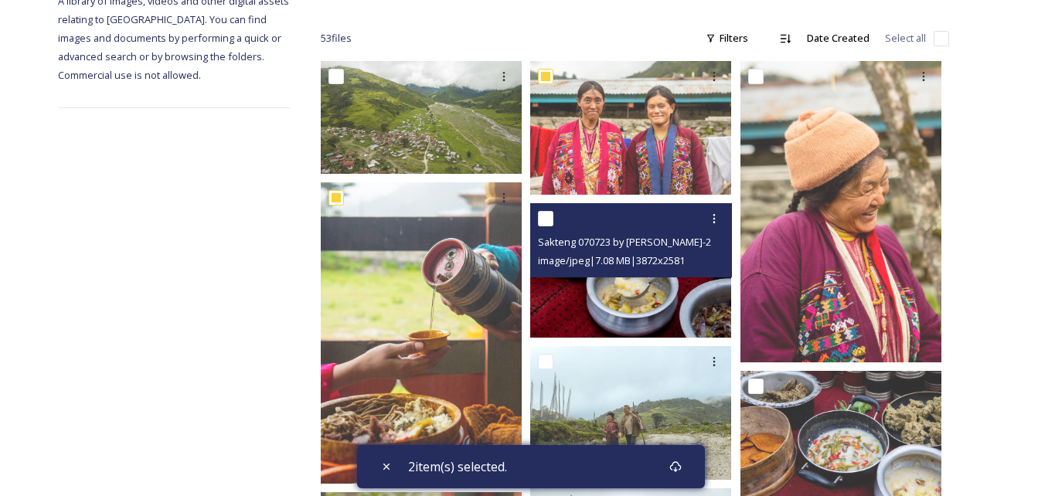
click at [550, 218] on input "checkbox" at bounding box center [545, 218] width 15 height 15
checkbox input "true"
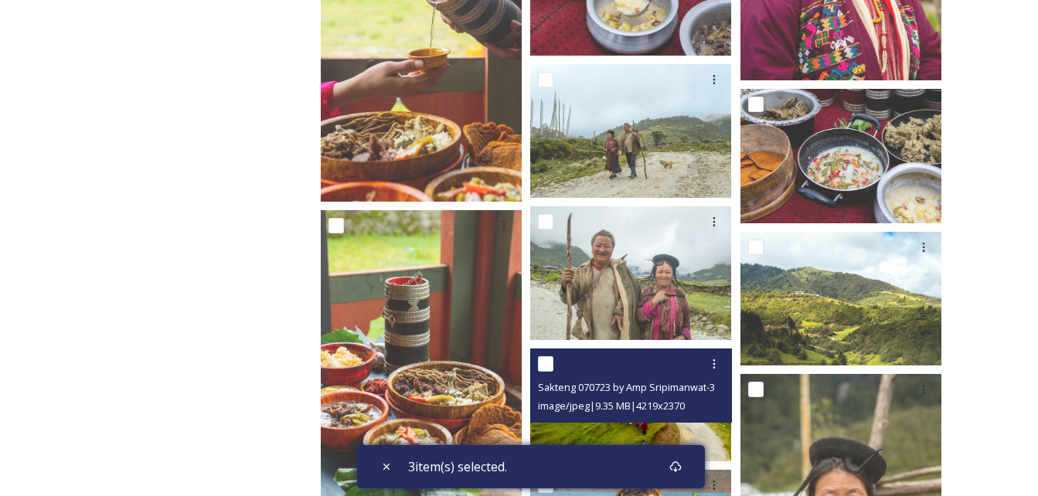
scroll to position [541, 0]
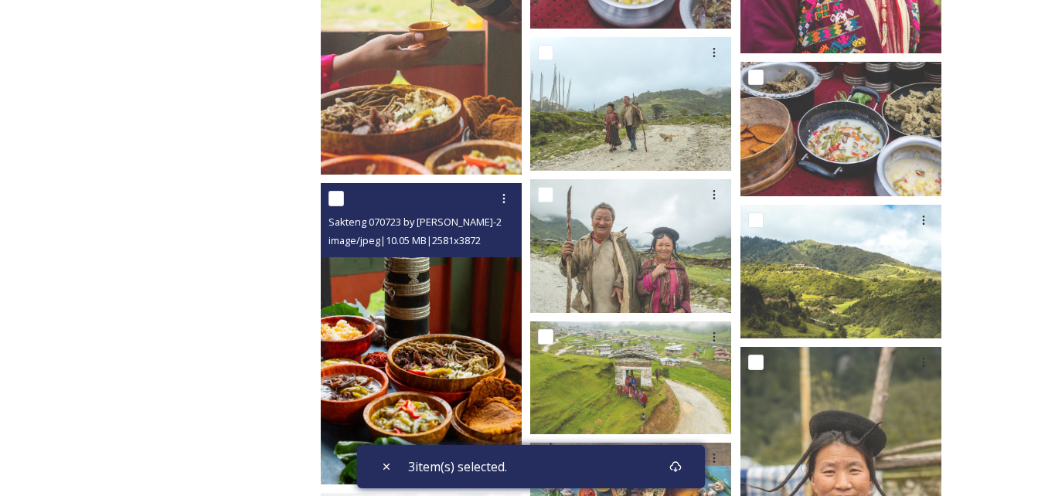
click at [332, 196] on input "checkbox" at bounding box center [335, 198] width 15 height 15
checkbox input "true"
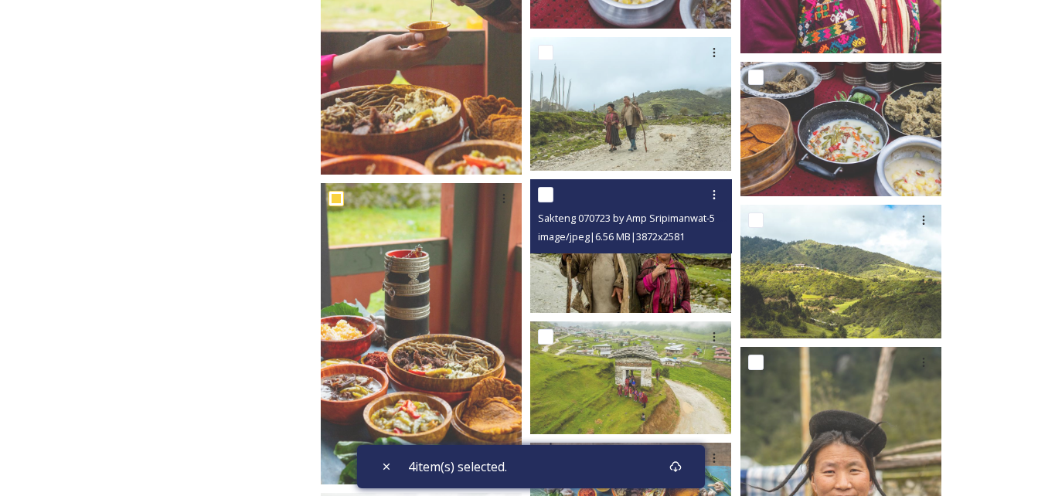
click at [549, 196] on input "checkbox" at bounding box center [545, 194] width 15 height 15
checkbox input "true"
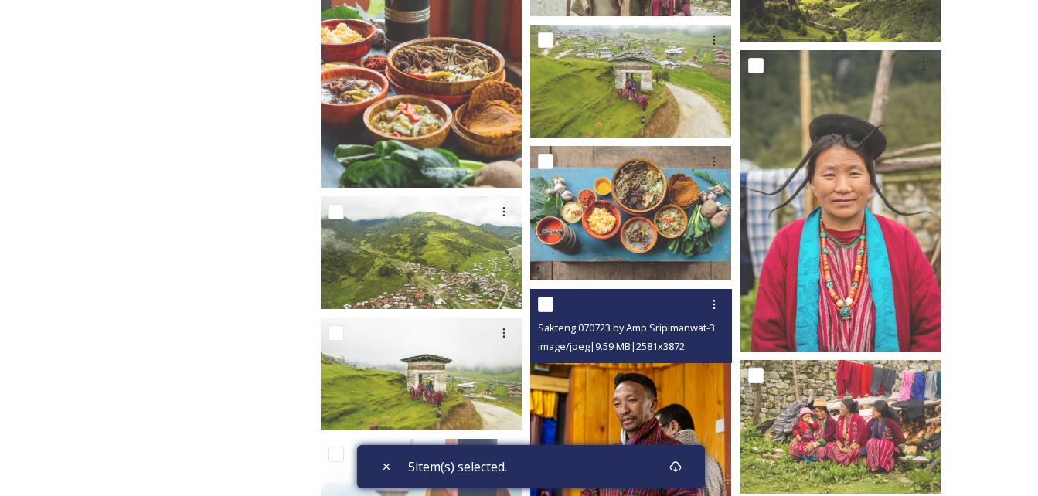
scroll to position [927, 0]
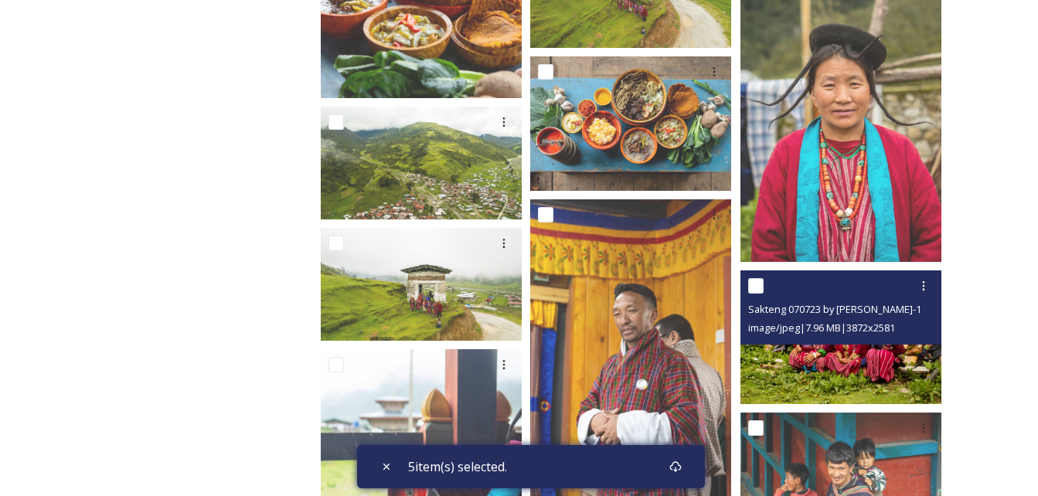
click at [760, 286] on input "checkbox" at bounding box center [755, 285] width 15 height 15
checkbox input "true"
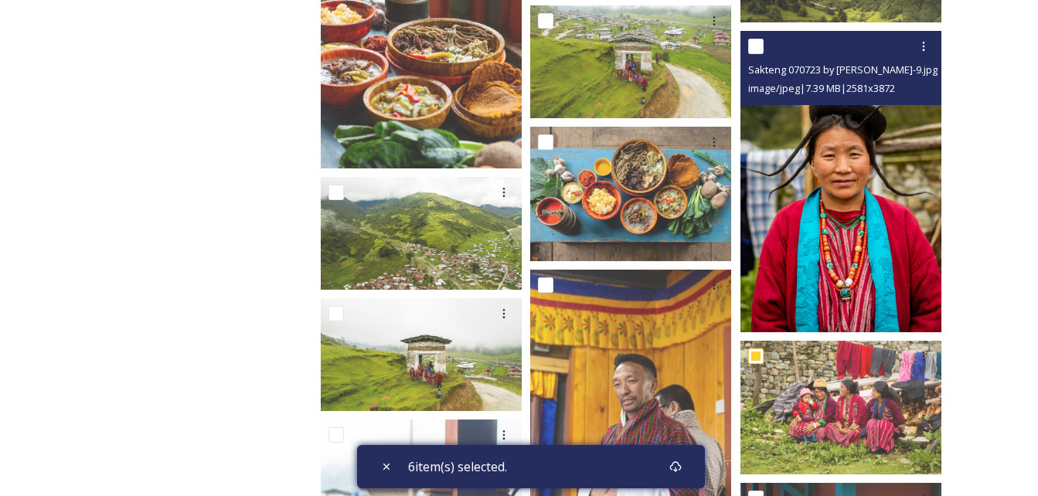
scroll to position [773, 0]
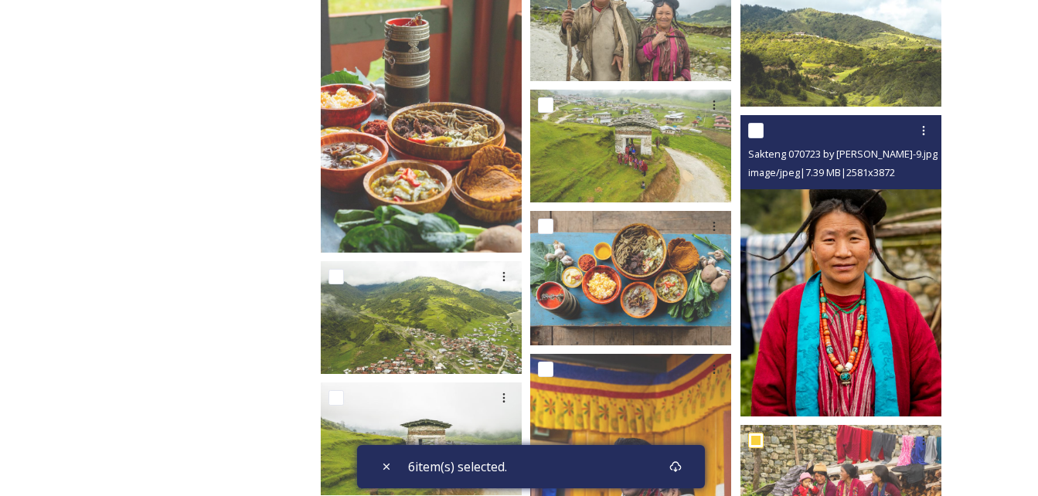
click at [757, 130] on input "checkbox" at bounding box center [755, 130] width 15 height 15
checkbox input "true"
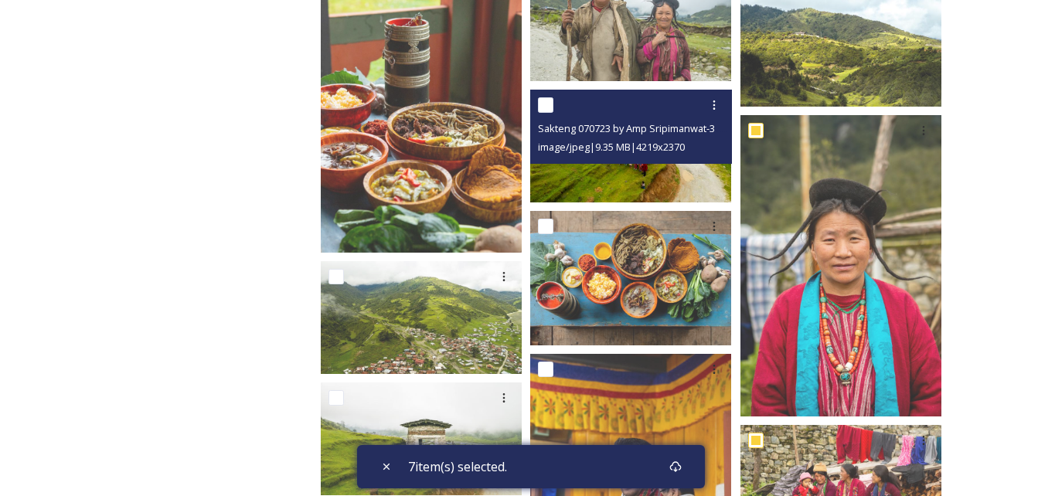
click at [552, 105] on input "checkbox" at bounding box center [545, 104] width 15 height 15
checkbox input "true"
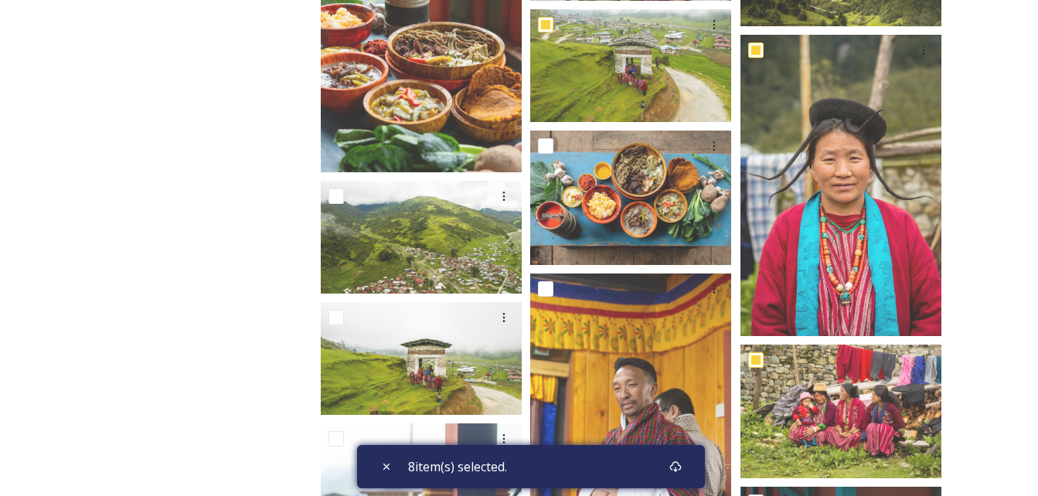
scroll to position [1005, 0]
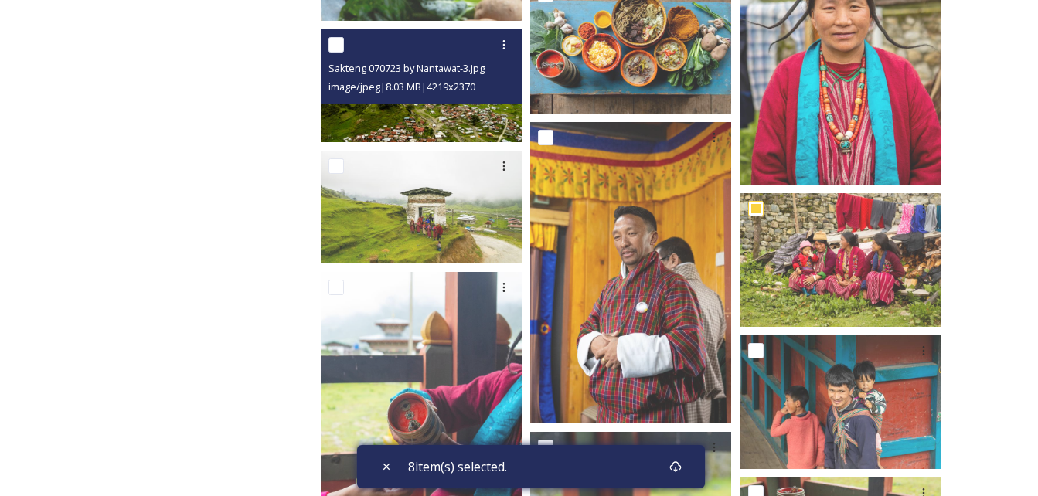
click at [338, 43] on input "checkbox" at bounding box center [335, 44] width 15 height 15
checkbox input "true"
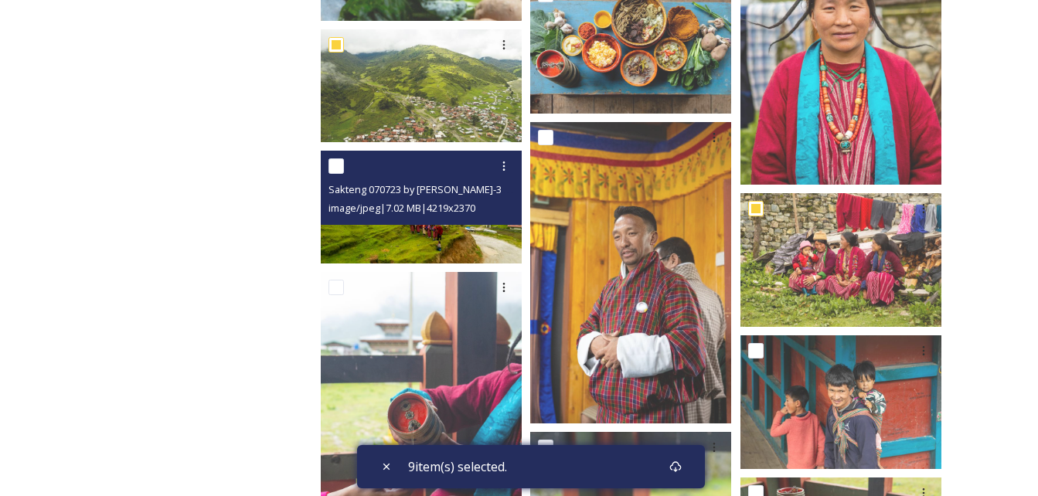
click at [338, 159] on input "checkbox" at bounding box center [335, 165] width 15 height 15
checkbox input "true"
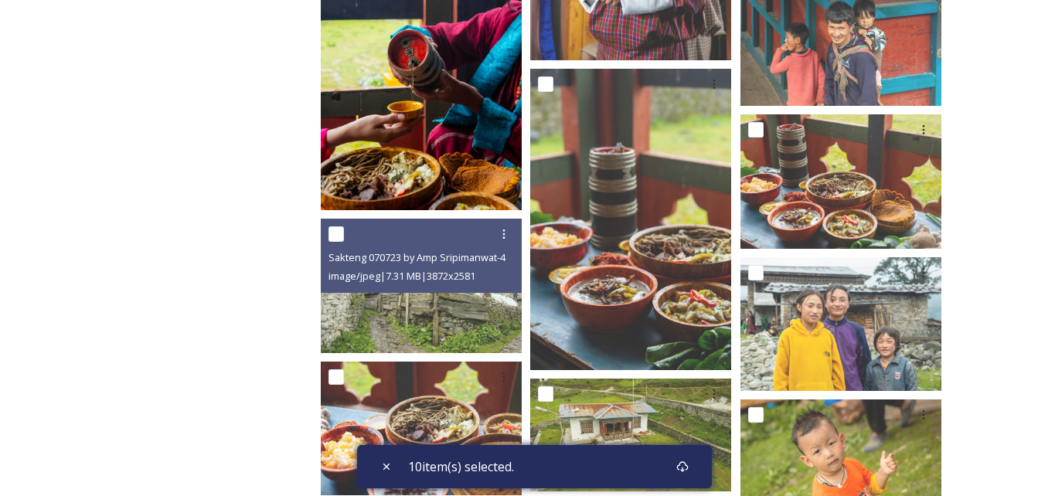
scroll to position [1468, 0]
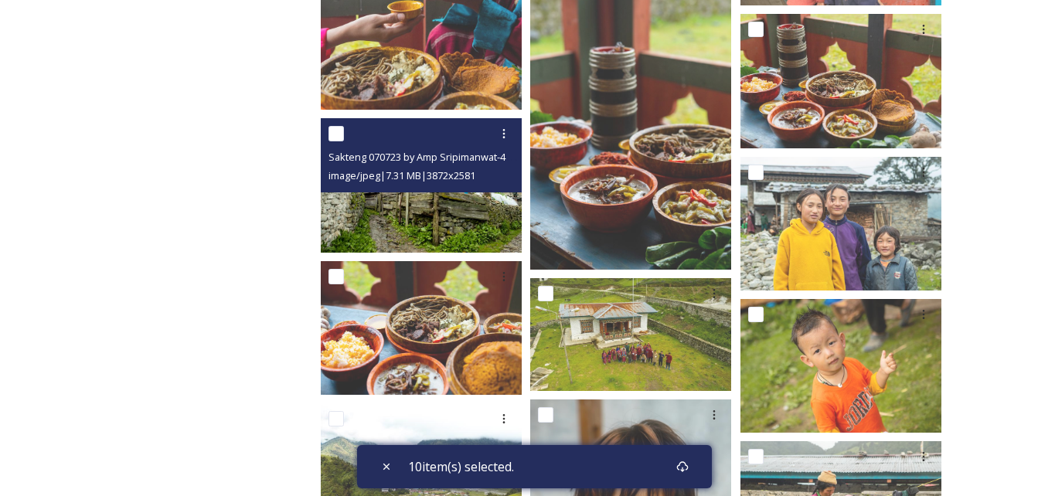
click at [331, 131] on input "checkbox" at bounding box center [335, 133] width 15 height 15
checkbox input "true"
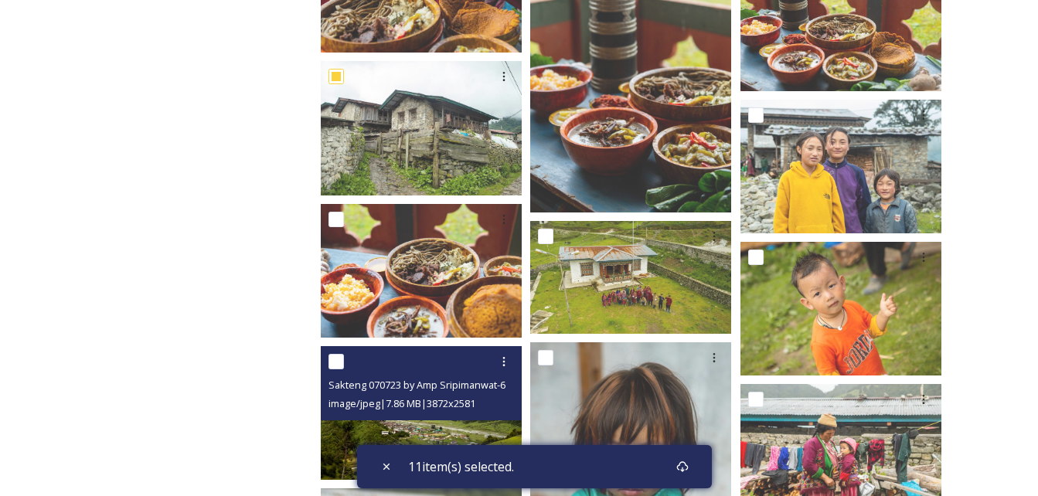
scroll to position [1623, 0]
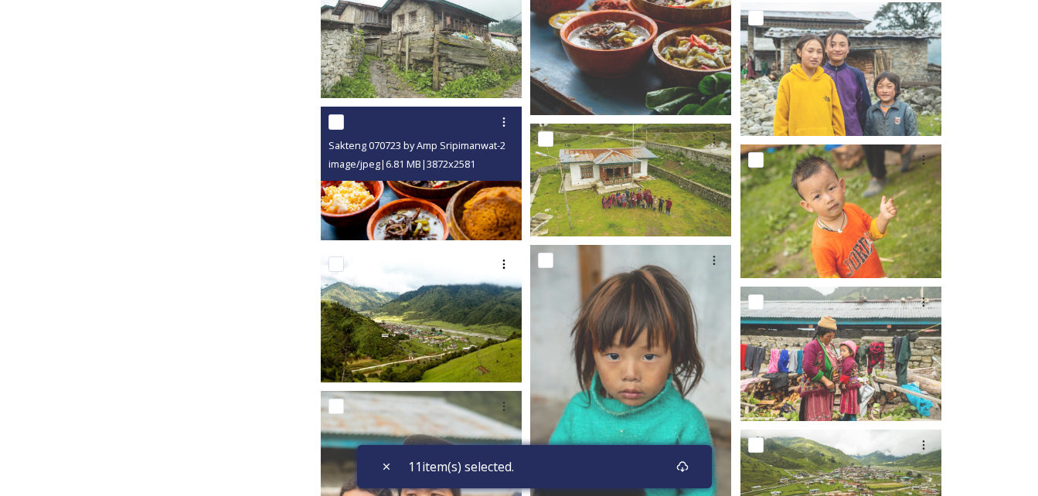
click at [339, 124] on input "checkbox" at bounding box center [335, 121] width 15 height 15
checkbox input "true"
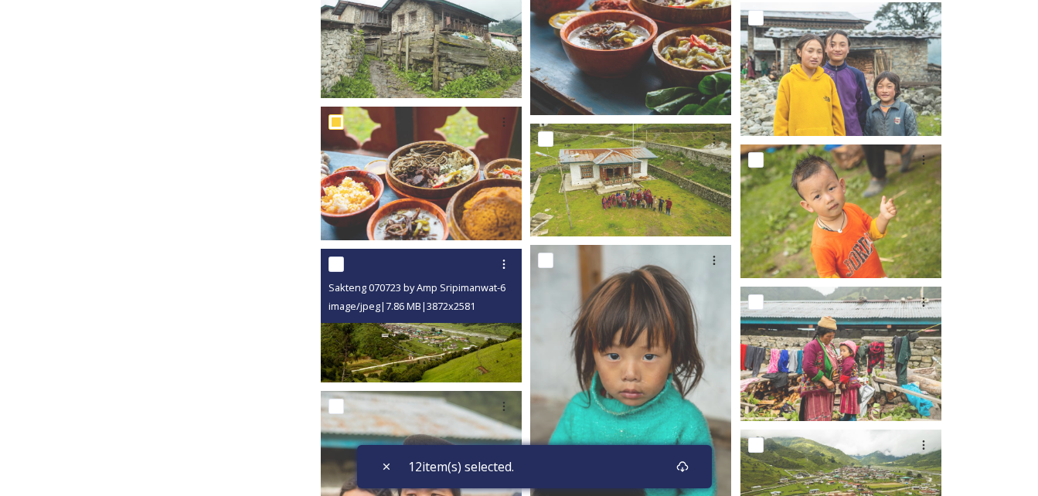
scroll to position [1777, 0]
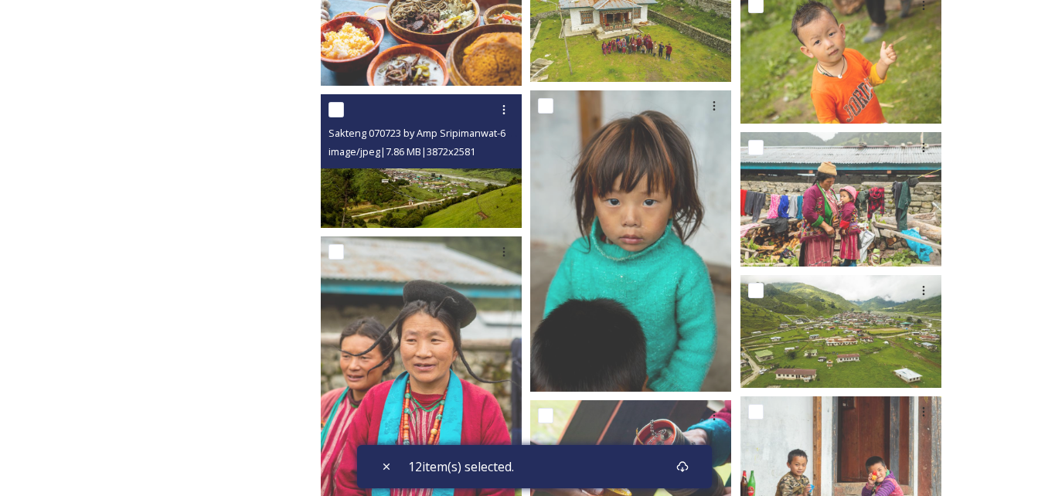
click at [341, 108] on input "checkbox" at bounding box center [335, 109] width 15 height 15
checkbox input "true"
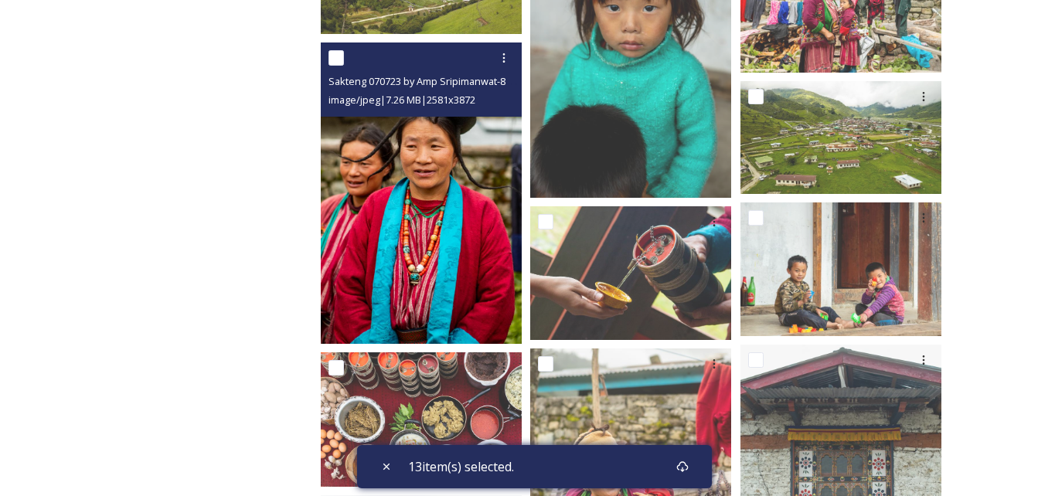
scroll to position [2009, 0]
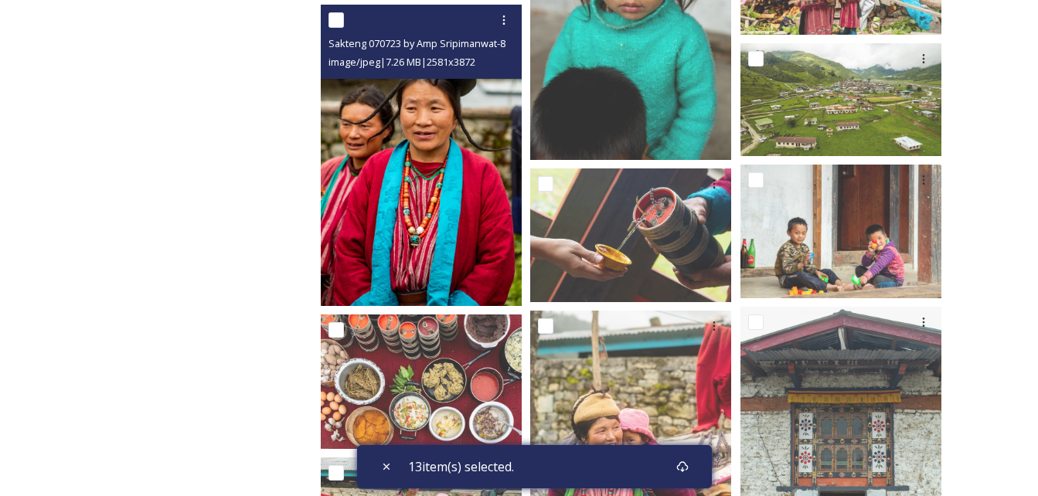
click at [342, 19] on input "checkbox" at bounding box center [335, 19] width 15 height 15
checkbox input "true"
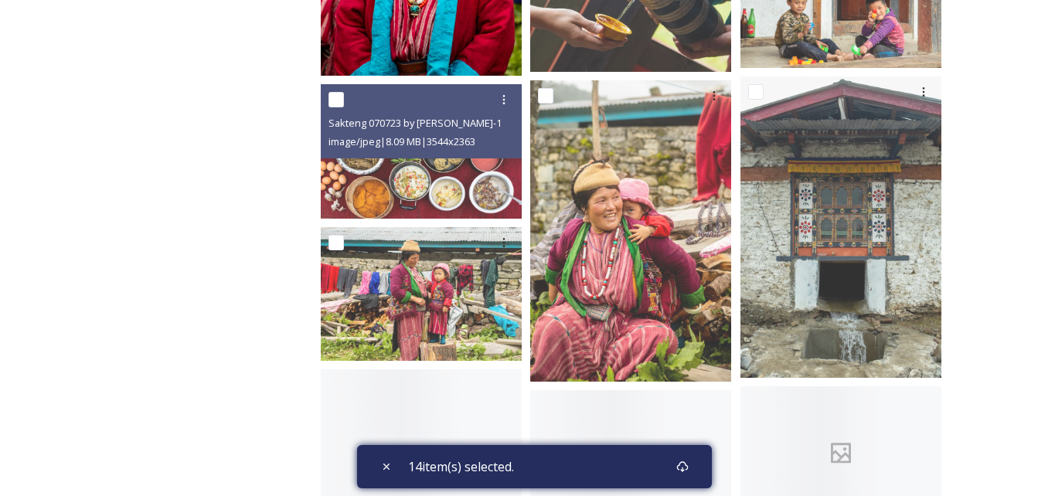
scroll to position [2241, 0]
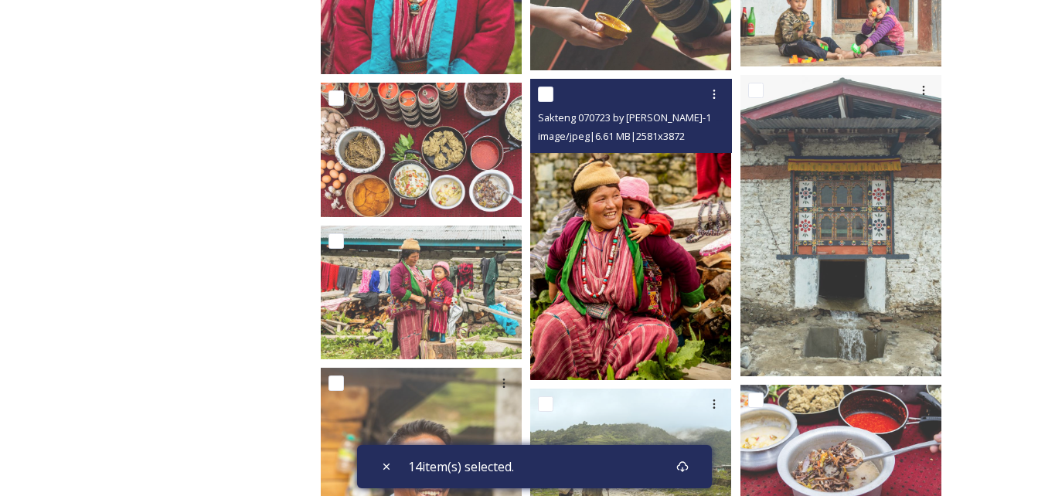
click at [542, 94] on input "checkbox" at bounding box center [545, 94] width 15 height 15
checkbox input "true"
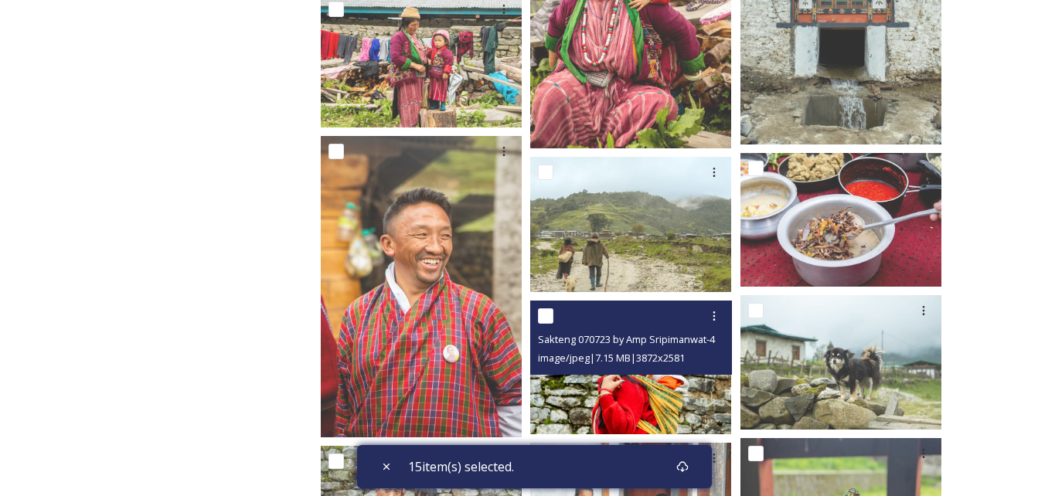
scroll to position [2550, 0]
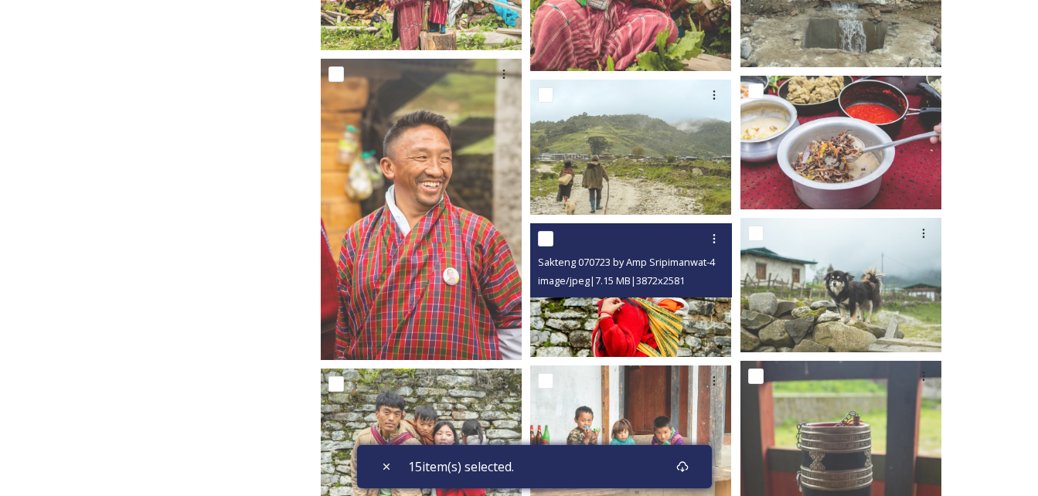
click at [539, 234] on input "checkbox" at bounding box center [545, 238] width 15 height 15
checkbox input "true"
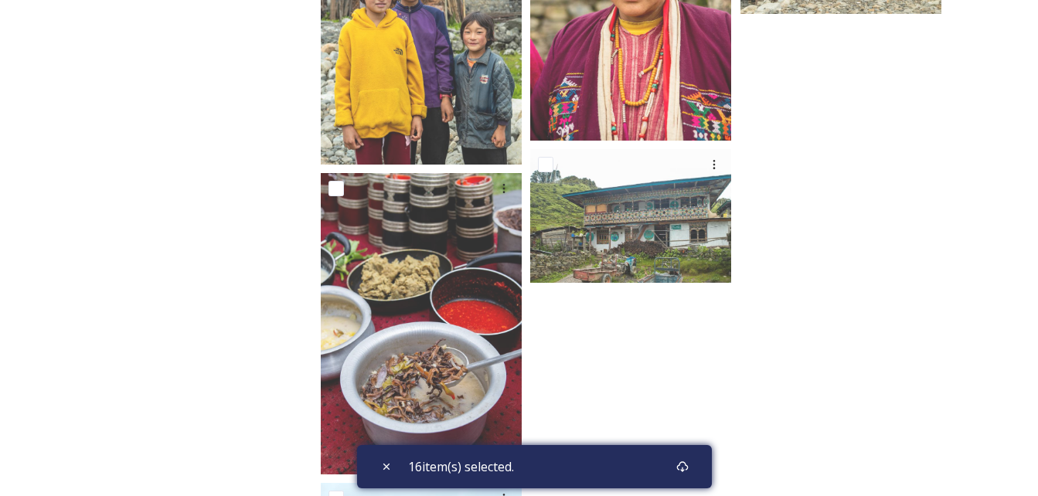
scroll to position [3495, 0]
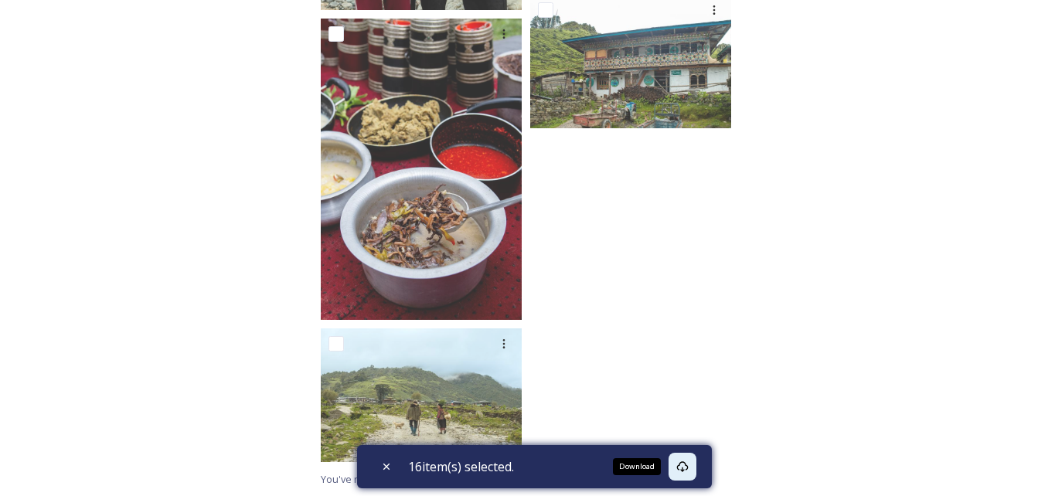
click at [687, 461] on icon at bounding box center [682, 467] width 12 height 12
click at [684, 462] on icon at bounding box center [682, 467] width 12 height 12
click at [649, 467] on div "Download" at bounding box center [637, 466] width 48 height 17
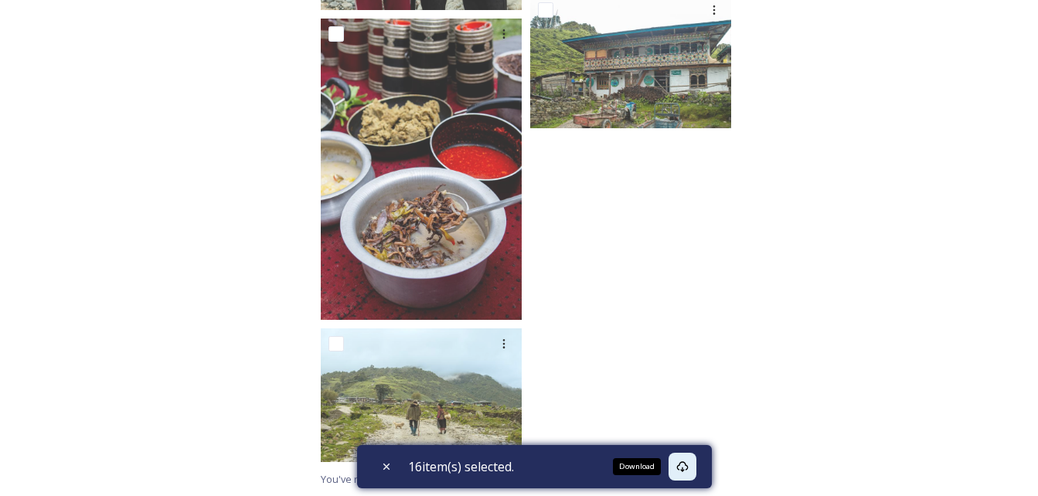
drag, startPoint x: 649, startPoint y: 467, endPoint x: 686, endPoint y: 468, distance: 37.1
click at [686, 468] on icon at bounding box center [682, 467] width 12 height 12
click at [688, 462] on icon at bounding box center [682, 466] width 12 height 11
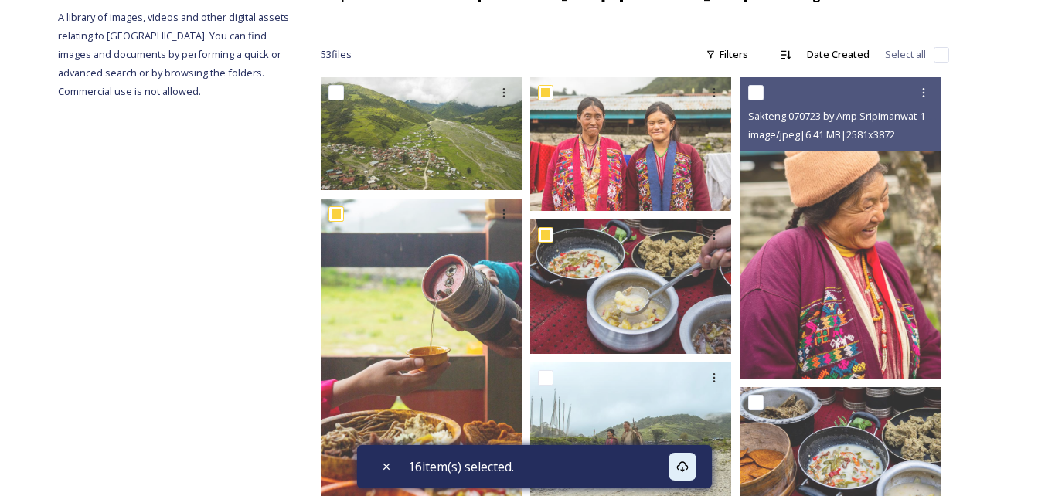
scroll to position [0, 0]
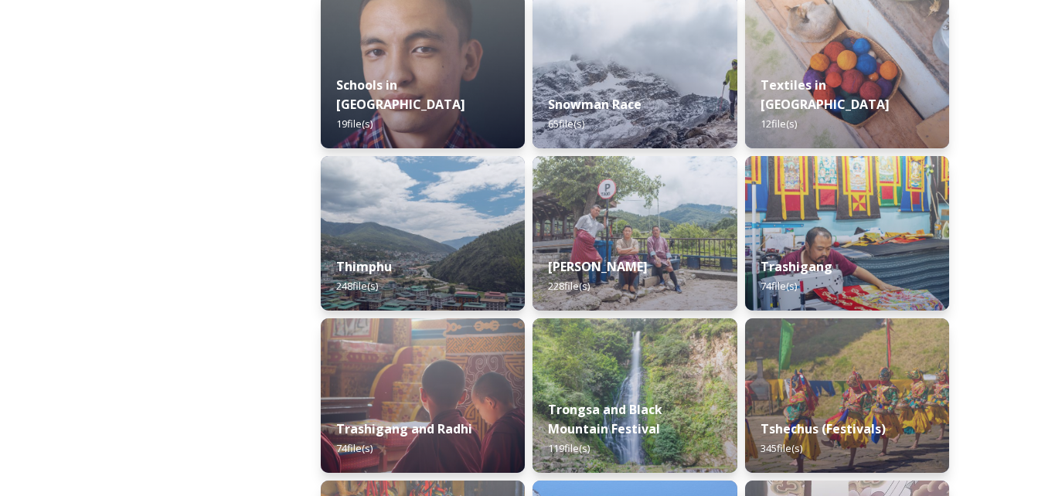
scroll to position [1777, 0]
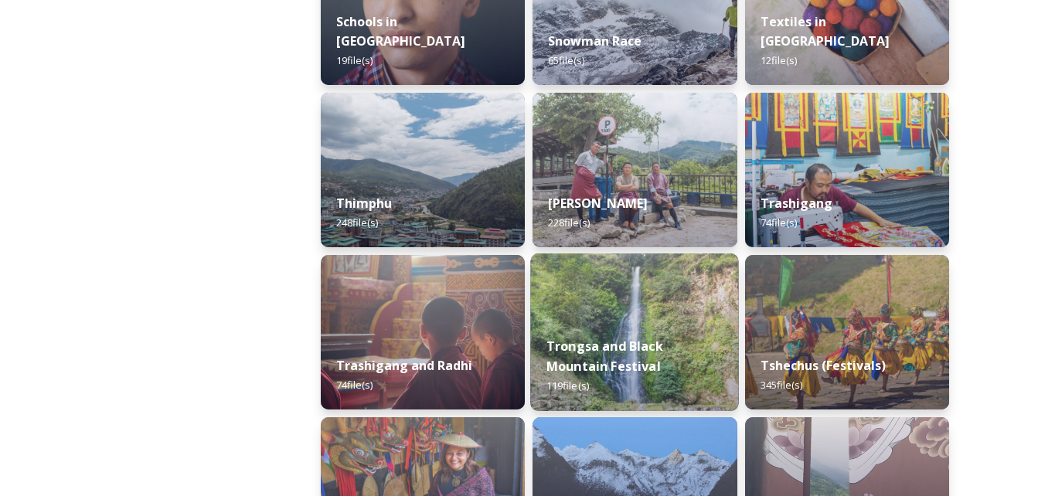
click at [597, 318] on img at bounding box center [635, 332] width 209 height 158
